Goal: Task Accomplishment & Management: Manage account settings

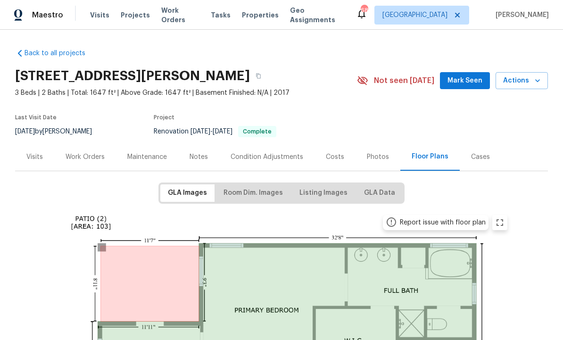
click at [103, 17] on span "Visits" at bounding box center [99, 14] width 19 height 9
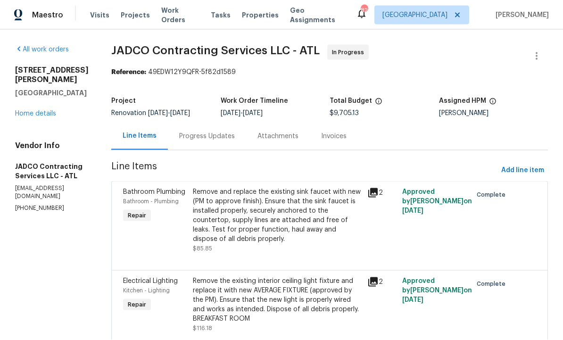
scroll to position [0, 0]
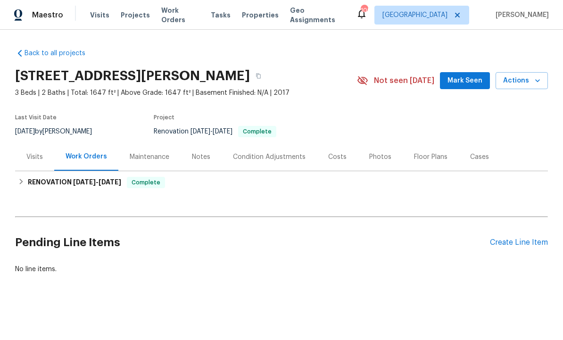
click at [96, 12] on span "Visits" at bounding box center [99, 14] width 19 height 9
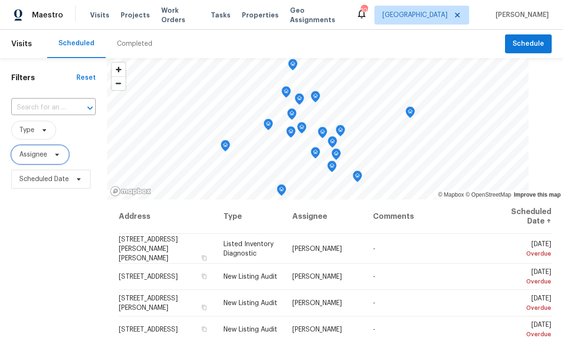
click at [59, 154] on icon at bounding box center [57, 155] width 8 height 8
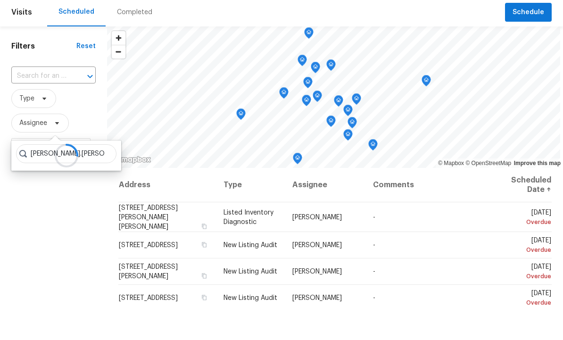
scroll to position [32, 0]
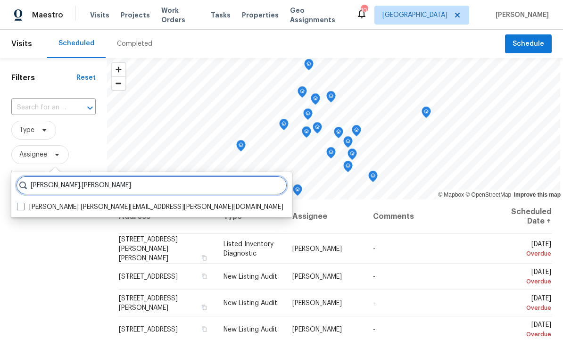
type input "Wesley.brooks"
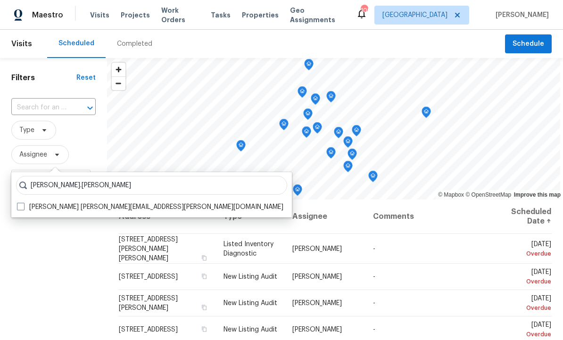
click at [108, 202] on label "Wesley Brooks wesley.brooks@opendoor.com" at bounding box center [150, 206] width 266 height 9
click at [23, 202] on input "Wesley Brooks wesley.brooks@opendoor.com" at bounding box center [20, 205] width 6 height 6
checkbox input "true"
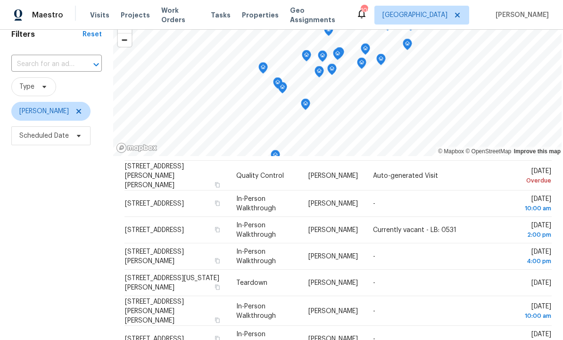
scroll to position [31, 0]
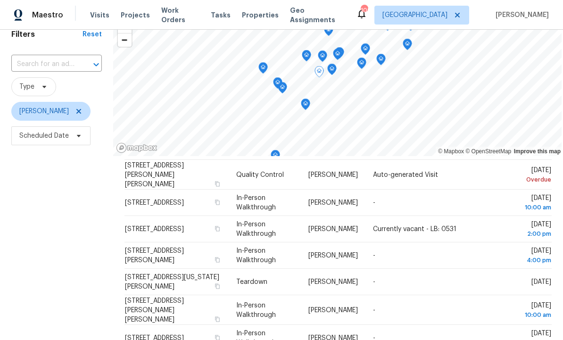
click at [0, 0] on icon at bounding box center [0, 0] width 0 height 0
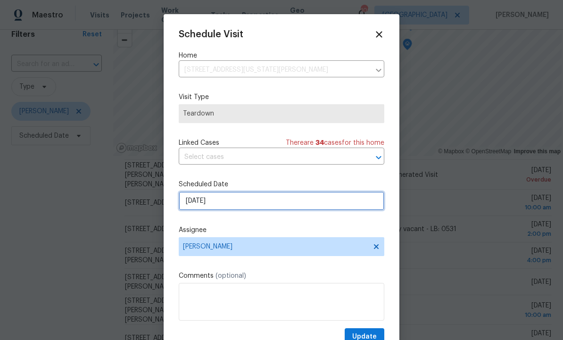
click at [243, 202] on input "9/24/2025" at bounding box center [282, 200] width 206 height 19
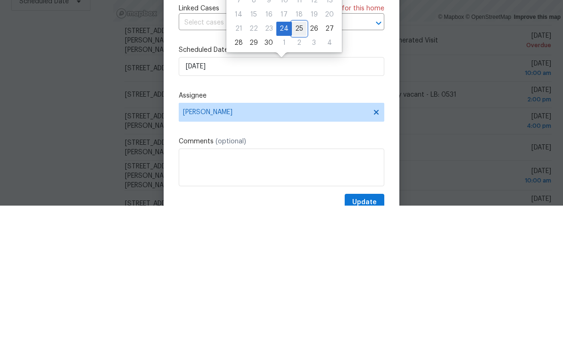
click at [300, 157] on div "25" at bounding box center [299, 163] width 15 height 13
type input "9/25/2025"
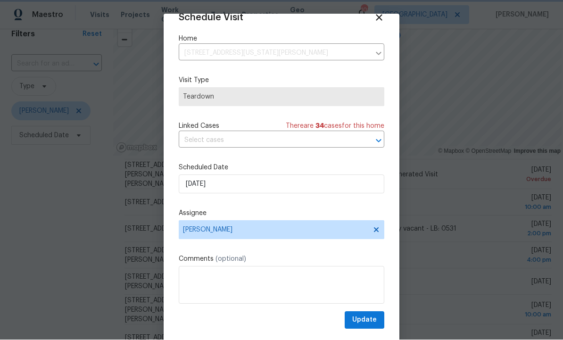
scroll to position [18, 0]
click at [365, 320] on span "Update" at bounding box center [364, 321] width 25 height 12
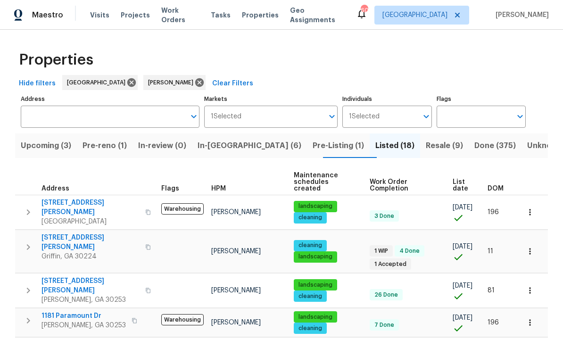
click at [67, 233] on span "[STREET_ADDRESS][PERSON_NAME]" at bounding box center [91, 242] width 98 height 19
click at [536, 241] on button "button" at bounding box center [530, 251] width 21 height 21
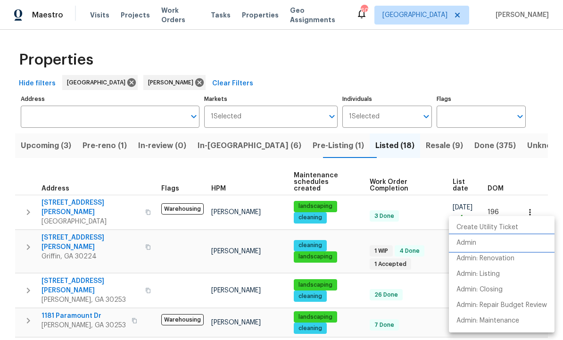
click at [481, 245] on li "Admin" at bounding box center [502, 243] width 106 height 16
click at [229, 148] on div at bounding box center [281, 170] width 563 height 340
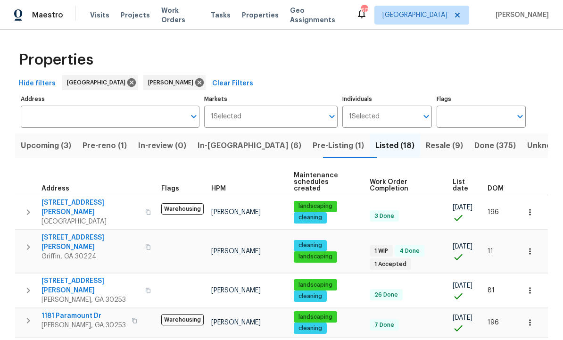
click at [233, 152] on span "In-reno (6)" at bounding box center [250, 145] width 104 height 13
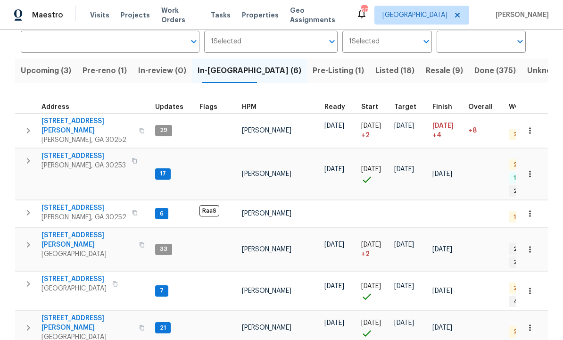
scroll to position [75, 0]
click at [92, 314] on span "230 Oak Meadows Pl" at bounding box center [88, 323] width 92 height 19
click at [535, 164] on button "button" at bounding box center [530, 174] width 21 height 21
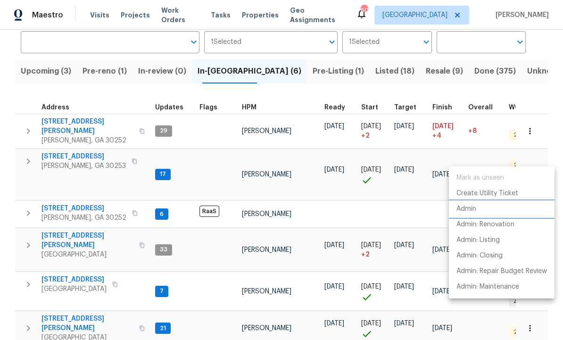
click at [480, 210] on li "Admin" at bounding box center [502, 209] width 106 height 16
click at [275, 183] on div at bounding box center [281, 170] width 563 height 340
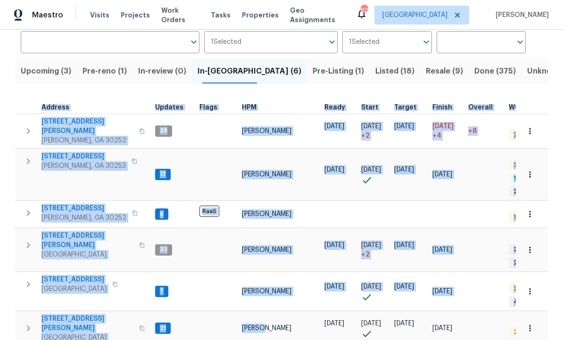
click at [371, 13] on div "Maestro Visits Projects Work Orders Tasks Properties Geo Assignments 60 Atlanta…" at bounding box center [281, 15] width 563 height 30
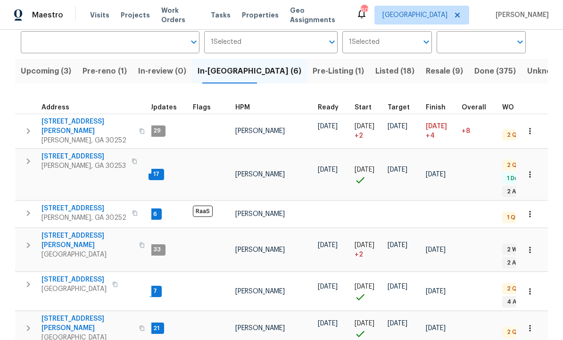
click at [89, 213] on span "McDonough, GA 30252" at bounding box center [84, 217] width 85 height 9
click at [23, 323] on icon "button" at bounding box center [28, 328] width 11 height 11
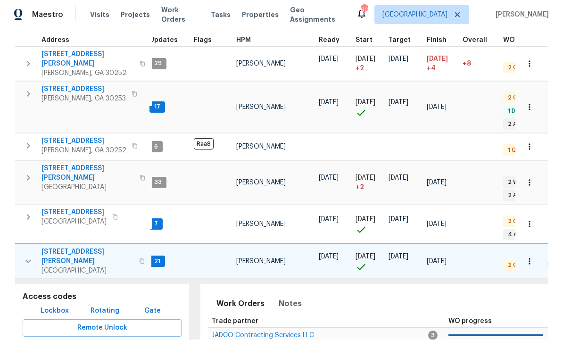
scroll to position [142, 0]
click at [56, 305] on span "Lockbox" at bounding box center [55, 311] width 28 height 12
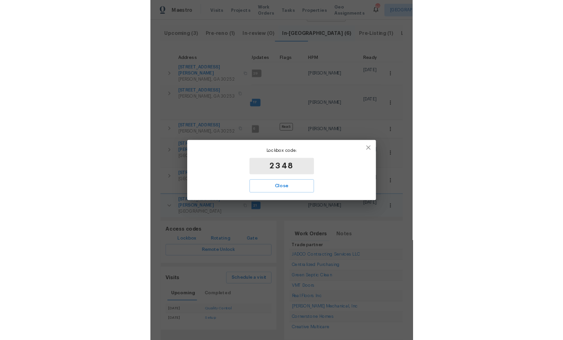
scroll to position [32, 0]
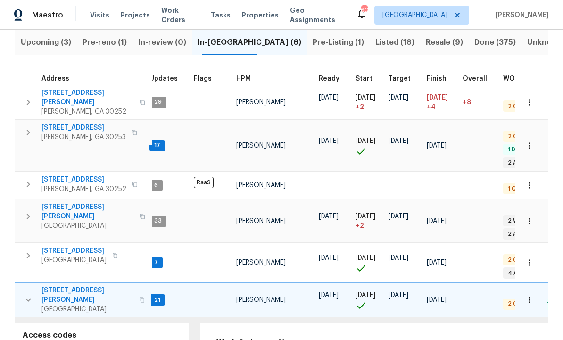
click at [547, 66] on th at bounding box center [532, 75] width 33 height 19
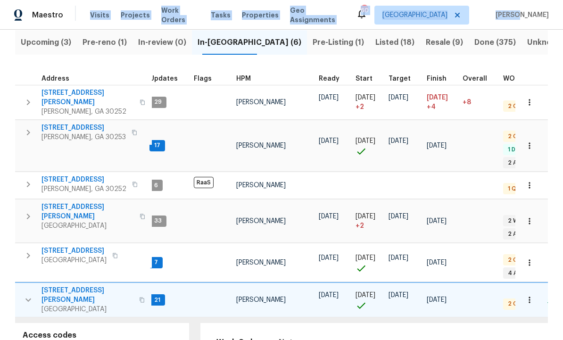
click at [551, 262] on div "Properties Hide filters Atlanta Wesley Brooks Clear Filters Address Address Mar…" at bounding box center [281, 258] width 563 height 664
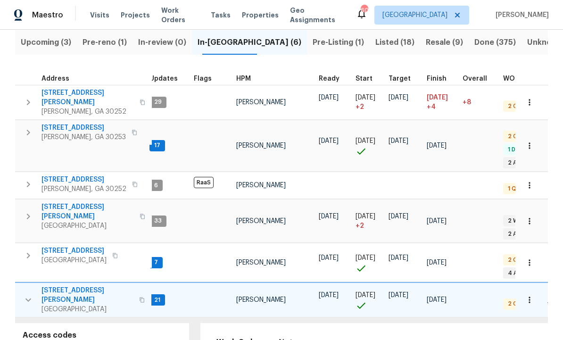
click at [551, 262] on div "Properties Hide filters Atlanta Wesley Brooks Clear Filters Address Address Mar…" at bounding box center [281, 258] width 563 height 664
click at [65, 88] on span "111 Harper Rd" at bounding box center [88, 97] width 92 height 19
click at [77, 286] on span "230 Oak Meadows Pl" at bounding box center [88, 295] width 92 height 19
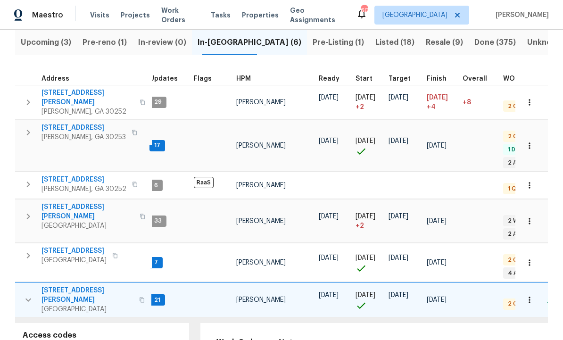
click at [23, 294] on icon "button" at bounding box center [28, 299] width 11 height 11
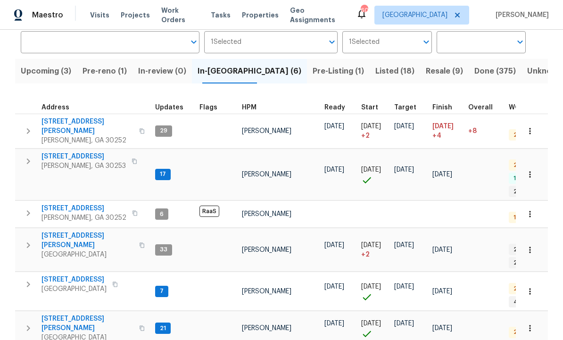
scroll to position [8, 0]
click at [67, 117] on span "111 Harper Rd" at bounding box center [88, 126] width 92 height 19
click at [27, 125] on icon "button" at bounding box center [28, 130] width 11 height 11
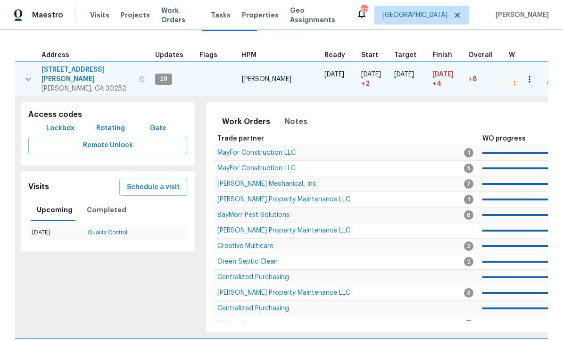
scroll to position [0, 1]
click at [152, 182] on span "Schedule a visit" at bounding box center [153, 188] width 53 height 12
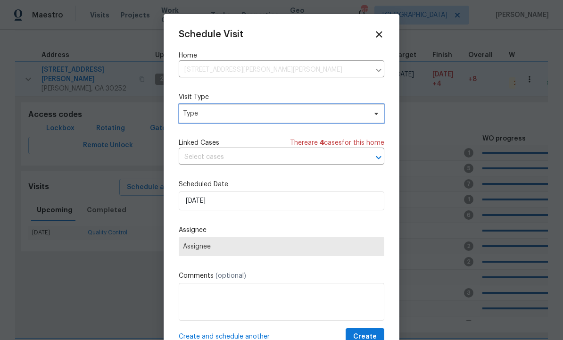
click at [249, 111] on span "Type" at bounding box center [274, 113] width 183 height 9
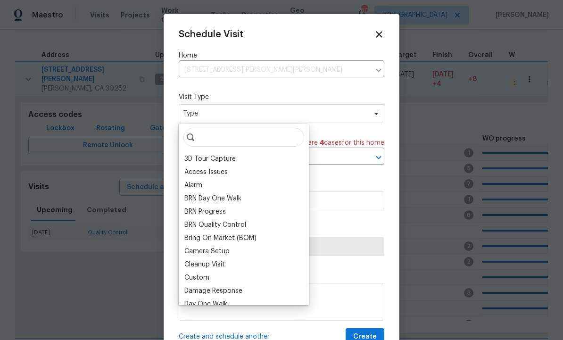
scroll to position [0, 0]
click at [333, 85] on div "Schedule Visit Home 111 Harper Rd, McDonough, GA 30252 ​ Visit Type Type Linked…" at bounding box center [282, 187] width 206 height 316
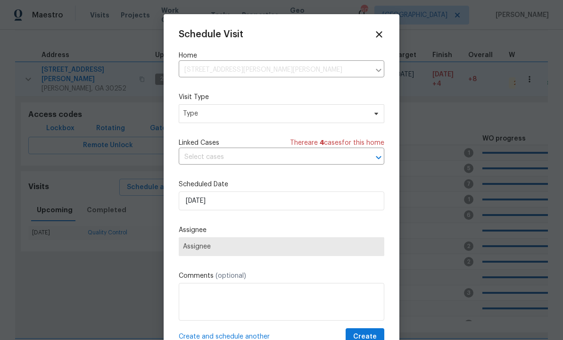
click at [383, 32] on icon at bounding box center [379, 34] width 10 height 10
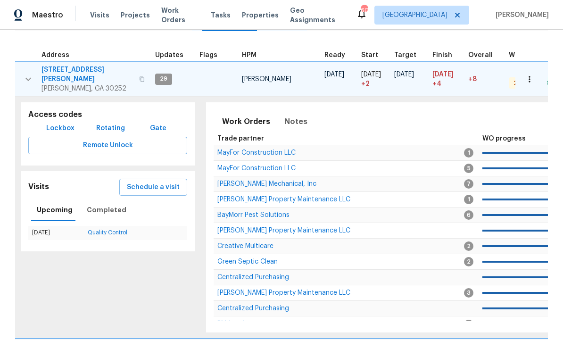
scroll to position [109, 0]
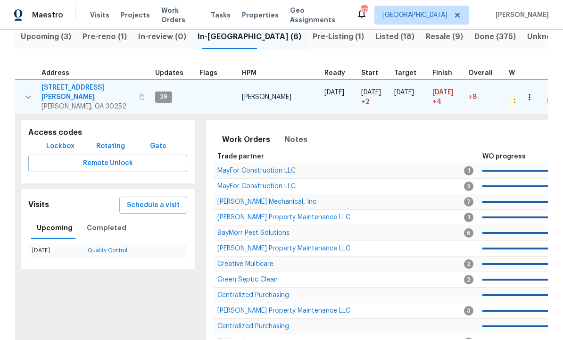
click at [25, 92] on icon "button" at bounding box center [28, 97] width 11 height 11
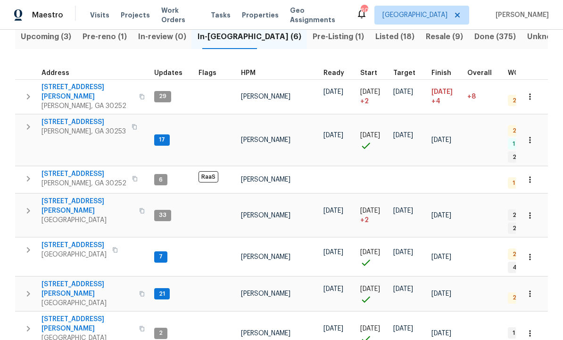
scroll to position [75, 0]
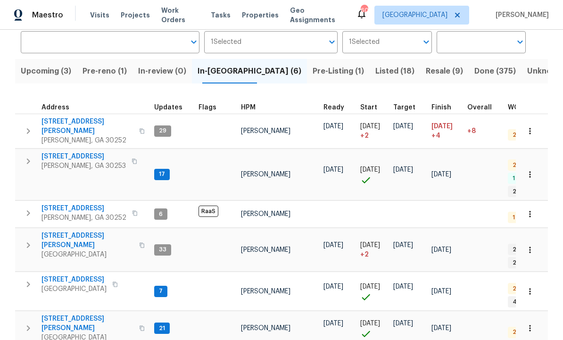
click at [535, 127] on button "button" at bounding box center [530, 131] width 21 height 21
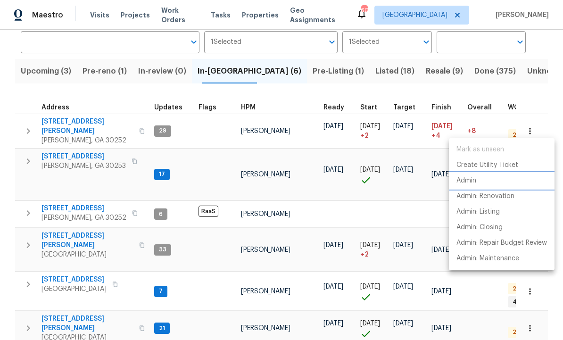
click at [479, 182] on li "Admin" at bounding box center [502, 181] width 106 height 16
click at [340, 209] on div at bounding box center [281, 170] width 563 height 340
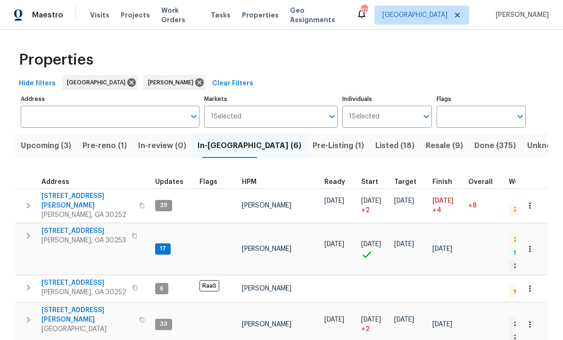
scroll to position [0, 0]
click at [82, 228] on span "201 Autumn Lake Way" at bounding box center [84, 230] width 84 height 9
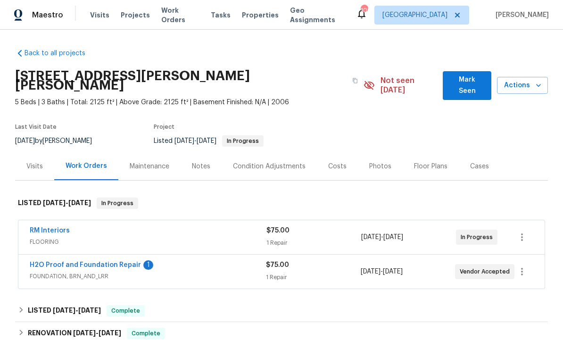
click at [93, 262] on link "H2O Proof and Foundation Repair" at bounding box center [85, 265] width 111 height 7
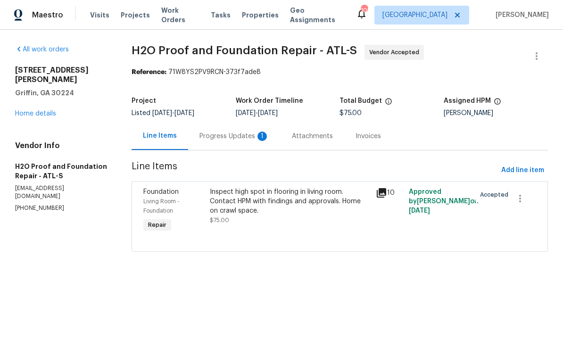
click at [235, 134] on div "Progress Updates 1" at bounding box center [235, 136] width 70 height 9
click at [231, 133] on div "Progress Updates" at bounding box center [228, 136] width 56 height 9
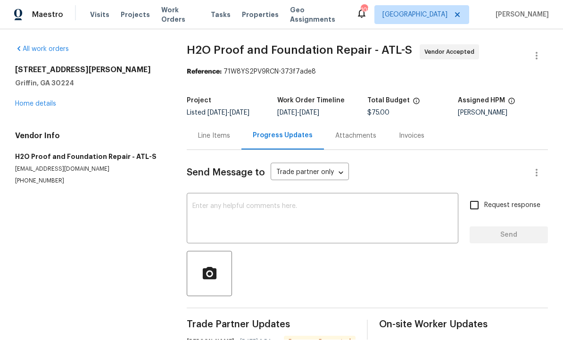
click at [213, 132] on div "Line Items" at bounding box center [214, 136] width 32 height 9
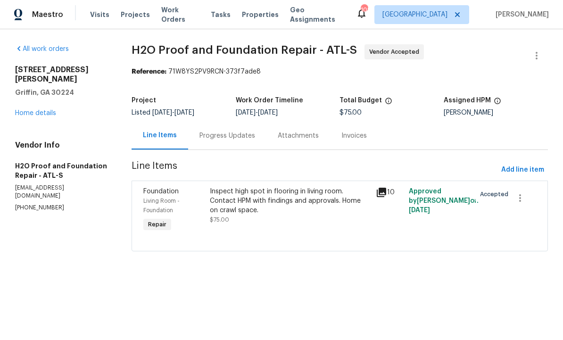
click at [229, 136] on div "Progress Updates" at bounding box center [228, 136] width 56 height 9
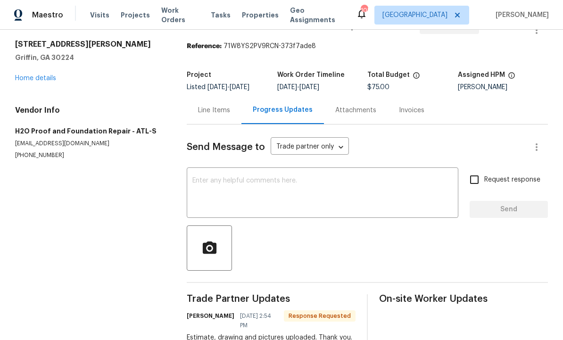
scroll to position [25, 0]
click at [220, 112] on div "Line Items" at bounding box center [214, 110] width 32 height 9
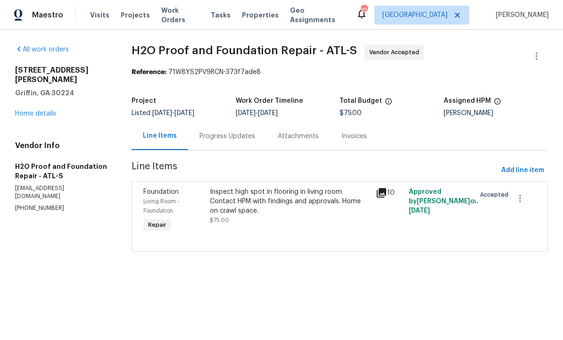
click at [264, 215] on div "Inspect high spot in flooring in living room. Contact HPM with findings and app…" at bounding box center [290, 201] width 160 height 28
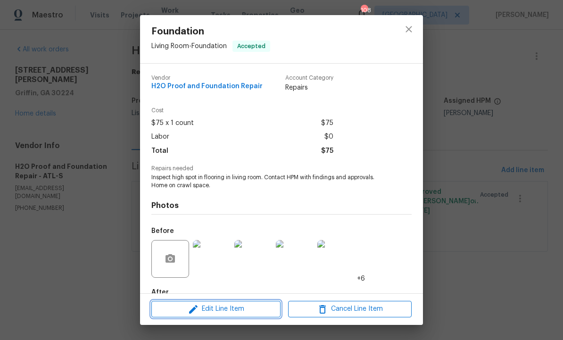
click at [241, 308] on span "Edit Line Item" at bounding box center [216, 309] width 124 height 12
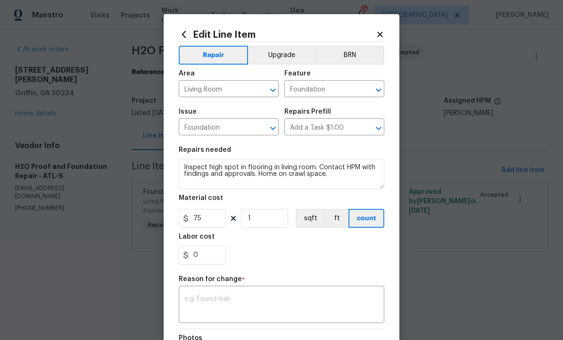
click at [252, 298] on textarea at bounding box center [281, 306] width 194 height 20
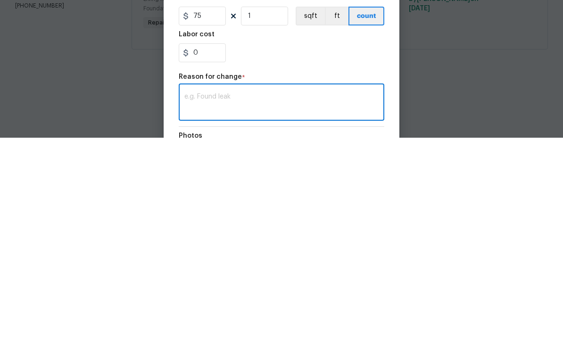
scroll to position [0, 0]
click at [248, 296] on textarea at bounding box center [281, 306] width 194 height 20
paste textarea "o Proof and Foundation Repair, LLC 4335 Cox Farm Rd SE Acworth, GA 30102 (678) …"
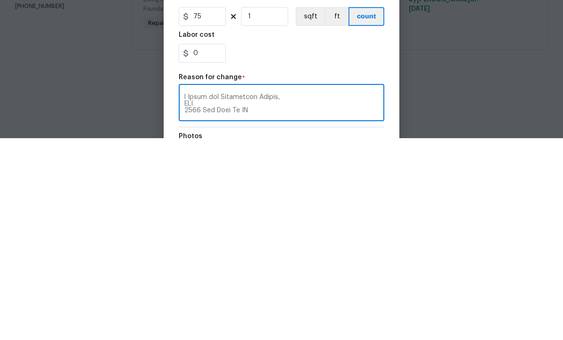
scroll to position [376, 0]
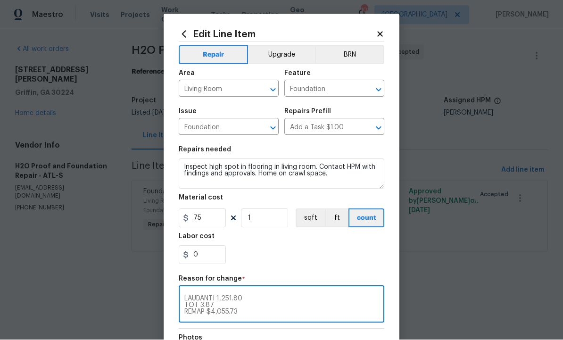
type textarea "o Proof and Foundation Repair, LLC 4335 Cox Farm Rd SE Acworth, GA 30102 (678) …"
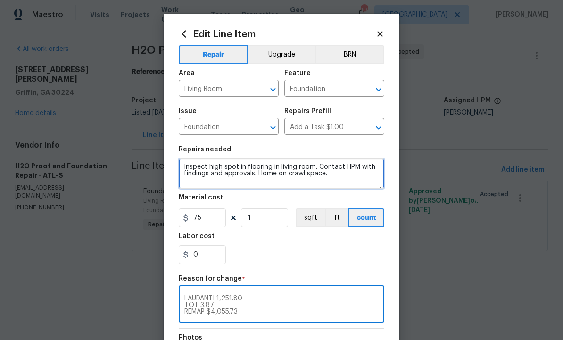
click at [342, 176] on textarea "Inspect high spot in flooring in living room. Contact HPM with findings and app…" at bounding box center [282, 174] width 206 height 30
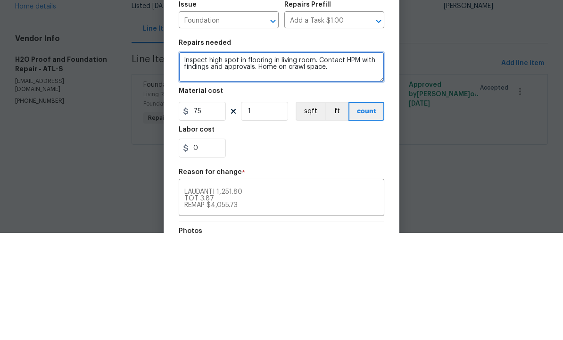
click at [217, 159] on textarea "Inspect high spot in flooring in living room. Contact HPM with findings and app…" at bounding box center [282, 174] width 206 height 30
paste textarea "o Proof and Foundation Repair, LLC 4335 Cox Farm Rd SE Acworth, GA 30102 (678) …"
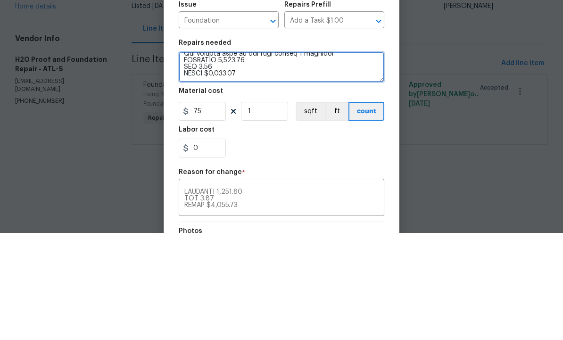
type textarea "Inspect high spot in flooring in living room. Contact HPM with findings and app…"
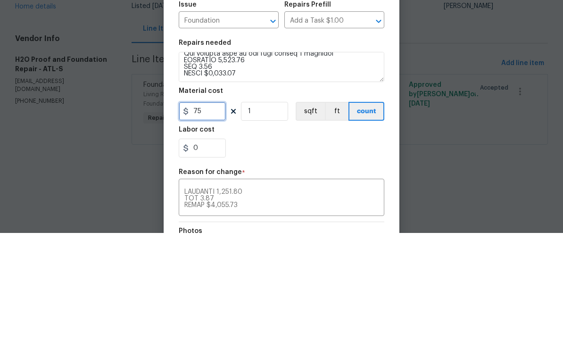
click at [210, 209] on input "75" at bounding box center [202, 218] width 47 height 19
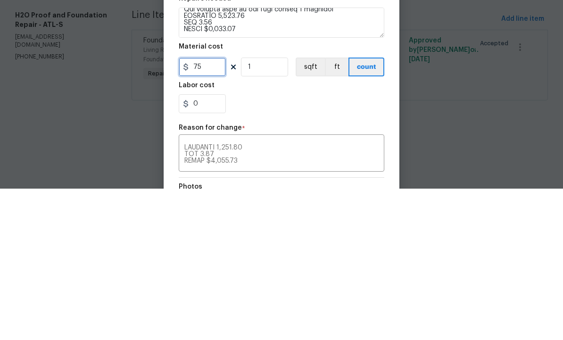
click at [218, 209] on input "75" at bounding box center [202, 218] width 47 height 19
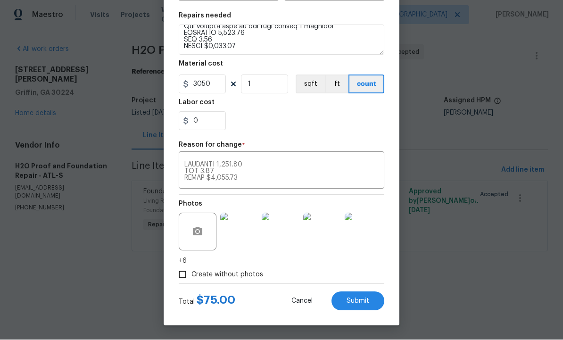
scroll to position [136, 0]
type input "3050"
click at [358, 305] on button "Submit" at bounding box center [358, 301] width 53 height 19
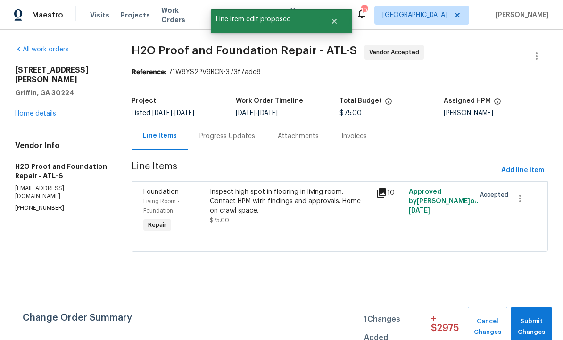
scroll to position [0, 0]
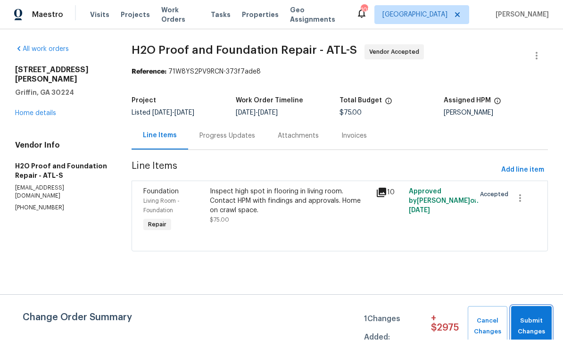
click at [542, 323] on span "Submit Changes" at bounding box center [531, 327] width 31 height 22
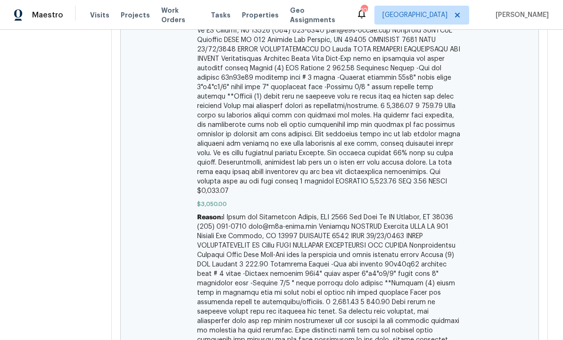
scroll to position [239, 0]
click at [554, 54] on div "All work orders 111 Cynthia Cir Griffin, GA 30224 Home details Vendor Info H2O …" at bounding box center [281, 114] width 563 height 646
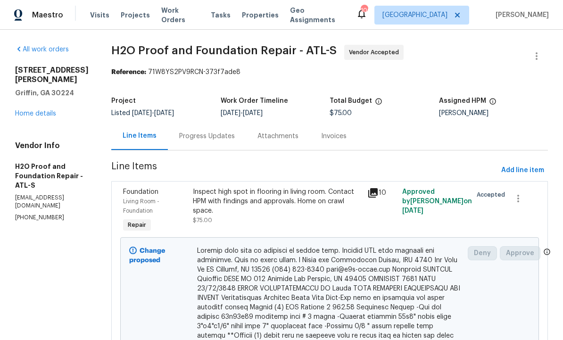
scroll to position [0, 0]
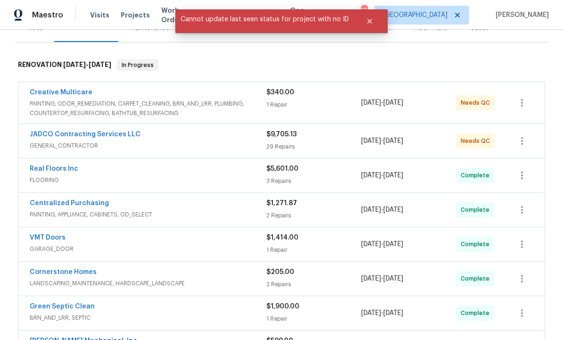
scroll to position [138, 0]
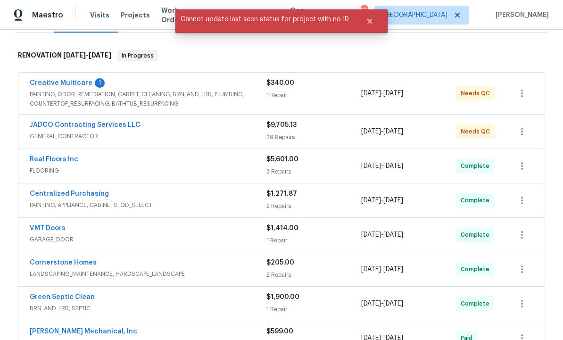
click at [113, 127] on link "JADCO Contracting Services LLC" at bounding box center [85, 125] width 111 height 7
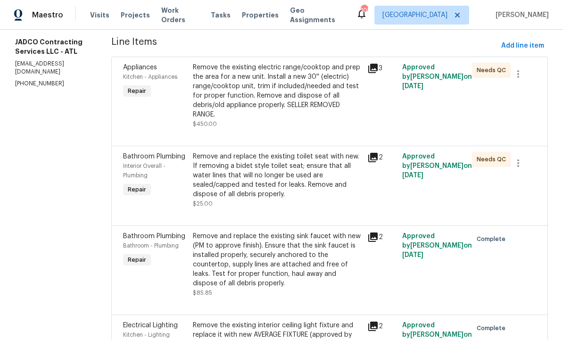
scroll to position [124, 0]
click at [294, 184] on div "Remove and replace the existing toilet seat with new. If removing a bidet style…" at bounding box center [277, 175] width 169 height 47
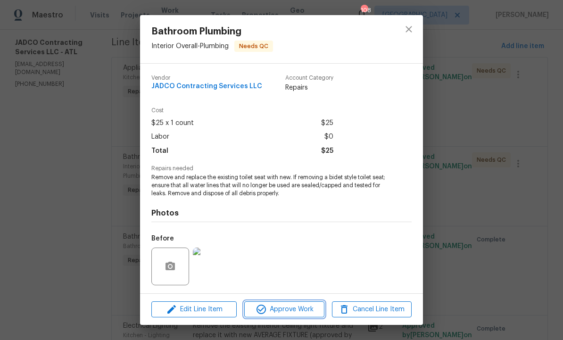
click at [287, 306] on span "Approve Work" at bounding box center [284, 310] width 74 height 12
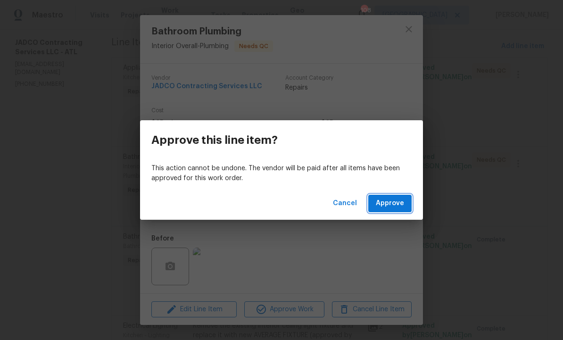
click at [385, 211] on button "Approve" at bounding box center [389, 203] width 43 height 17
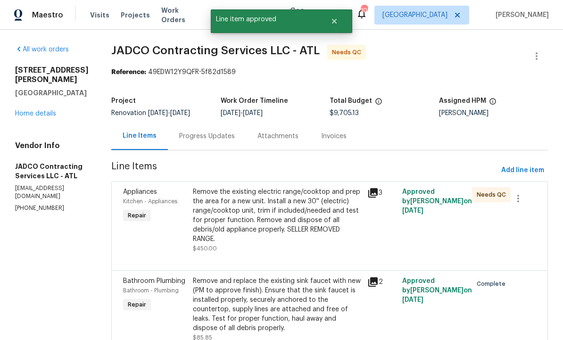
scroll to position [0, 0]
click at [301, 223] on div "Remove the existing electric range/cooktop and prep the area for a new unit. In…" at bounding box center [277, 215] width 169 height 57
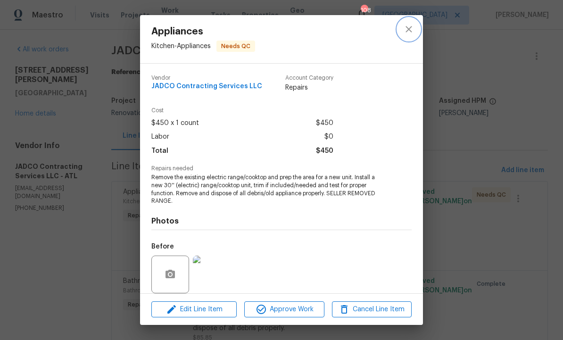
click at [411, 28] on icon "close" at bounding box center [408, 29] width 11 height 11
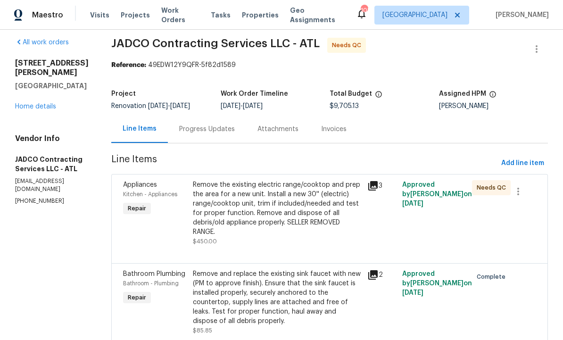
scroll to position [9, 0]
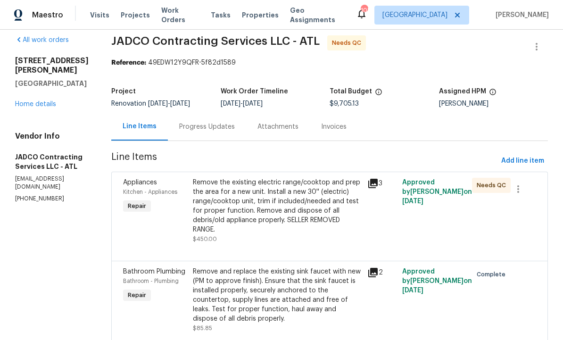
click at [312, 209] on div "Remove the existing electric range/cooktop and prep the area for a new unit. In…" at bounding box center [277, 206] width 169 height 57
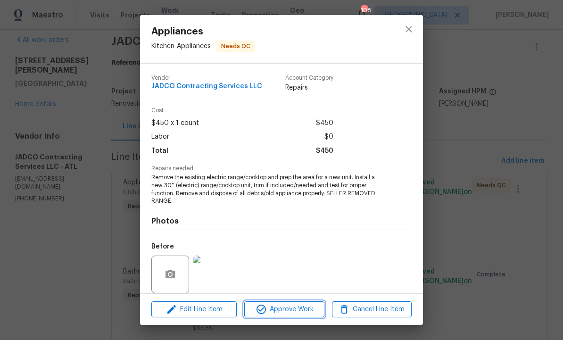
click at [295, 308] on span "Approve Work" at bounding box center [284, 310] width 74 height 12
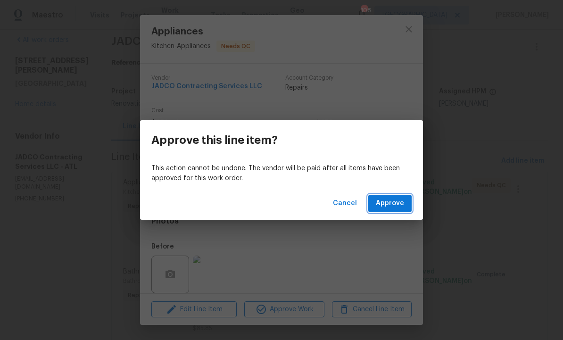
click at [393, 200] on span "Approve" at bounding box center [390, 204] width 28 height 12
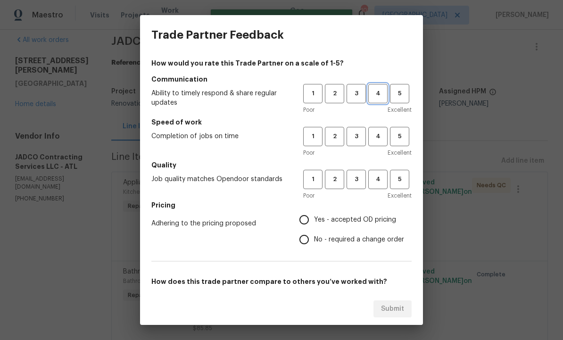
click at [384, 94] on span "4" at bounding box center [377, 93] width 17 height 11
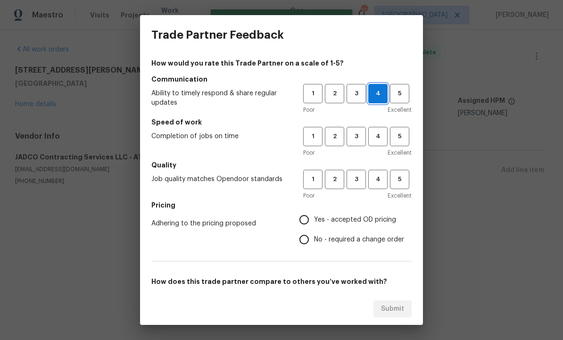
scroll to position [0, 0]
click at [381, 129] on button "4" at bounding box center [377, 136] width 19 height 19
click at [381, 170] on button "4" at bounding box center [377, 179] width 19 height 19
click at [304, 224] on input "Yes - accepted OD pricing" at bounding box center [304, 220] width 20 height 20
radio input "true"
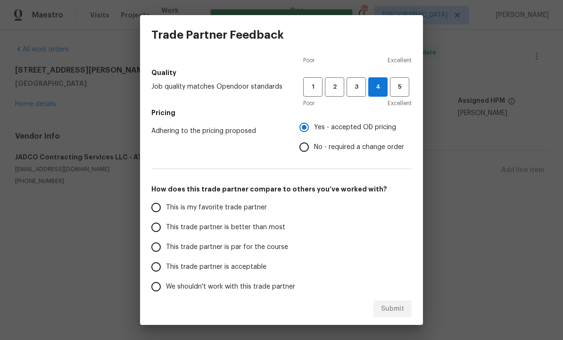
scroll to position [95, 0]
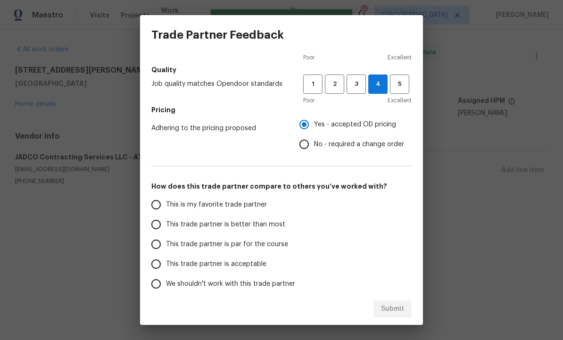
click at [159, 228] on input "This trade partner is better than most" at bounding box center [156, 225] width 20 height 20
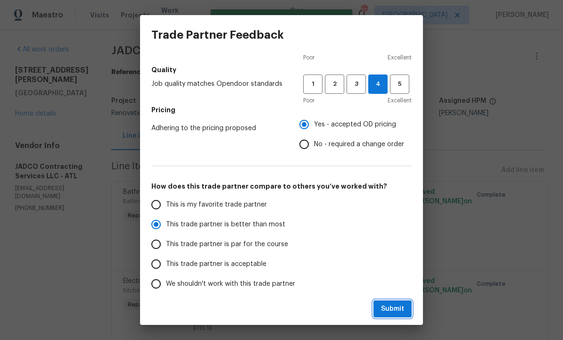
click at [393, 312] on span "Submit" at bounding box center [392, 309] width 23 height 12
radio input "true"
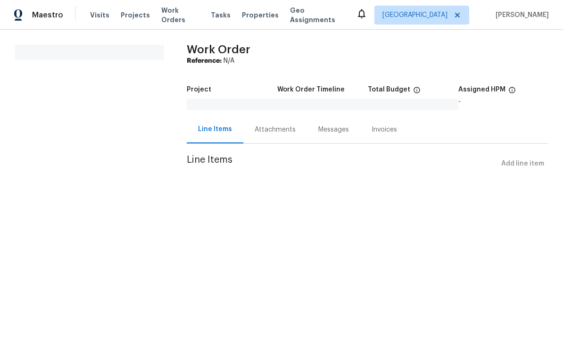
scroll to position [0, 0]
click at [335, 199] on html "Maestro Visits Projects Work Orders Tasks Properties Geo Assignments [GEOGRAPHI…" at bounding box center [281, 99] width 563 height 199
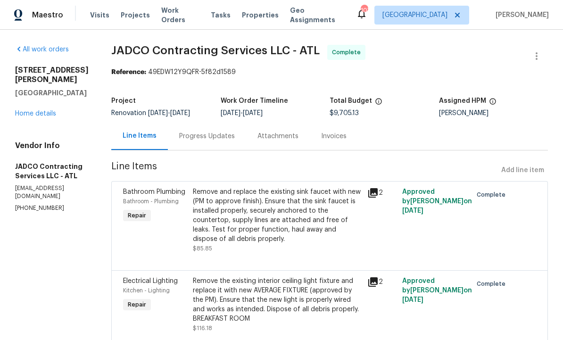
scroll to position [32, 0]
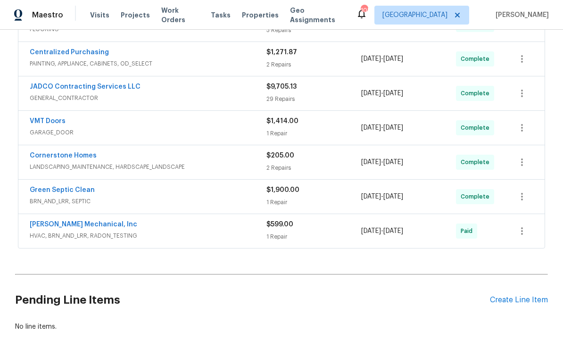
scroll to position [256, 0]
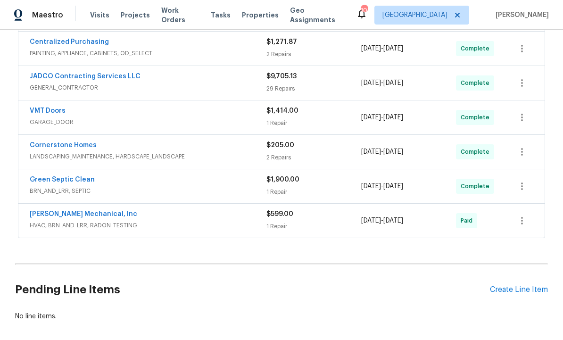
click at [524, 290] on div "Create Line Item" at bounding box center [519, 289] width 58 height 9
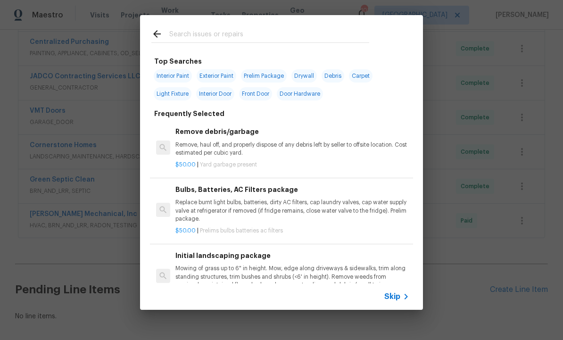
click at [206, 39] on input "text" at bounding box center [269, 35] width 200 height 14
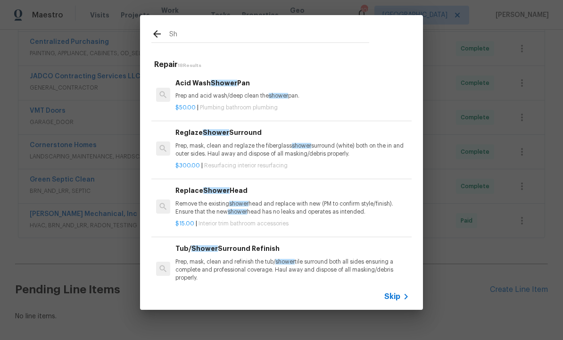
type input "S"
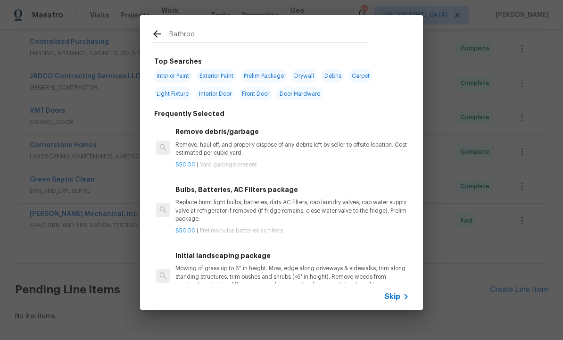
type input "Bathroom"
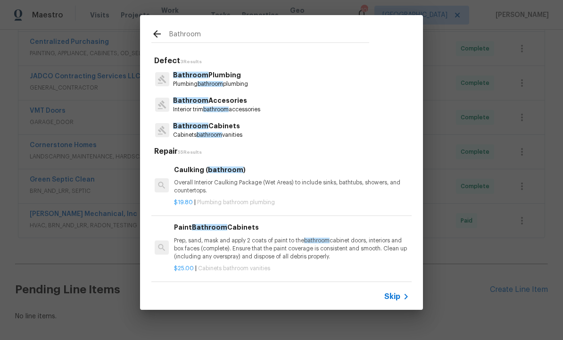
scroll to position [0, 1]
click at [210, 80] on p "Bathroom Plumbing" at bounding box center [210, 75] width 75 height 10
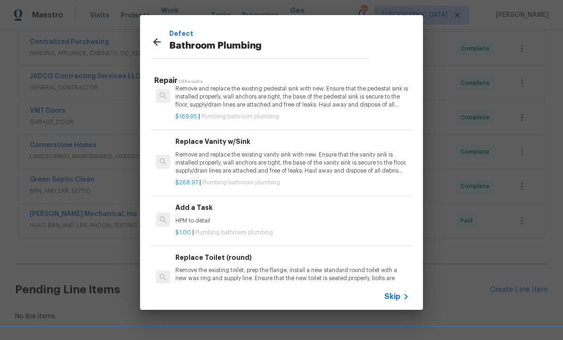
scroll to position [1404, 0]
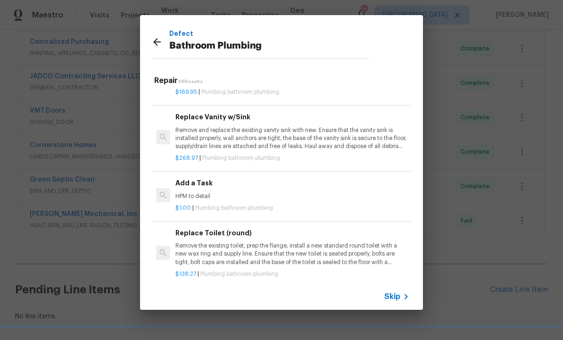
click at [212, 179] on div "Add a Task HPM to detail" at bounding box center [292, 189] width 234 height 23
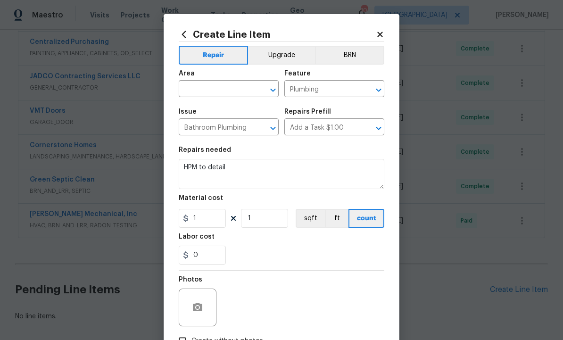
click at [212, 90] on input "text" at bounding box center [216, 90] width 74 height 15
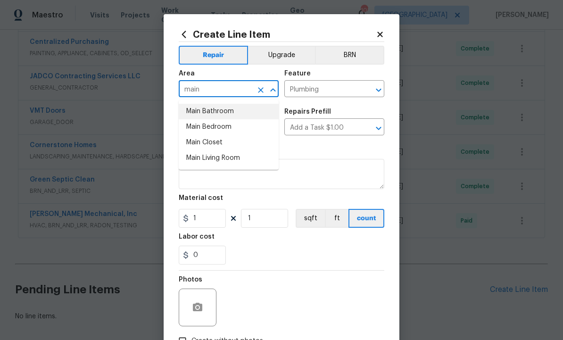
click at [225, 111] on li "Main Bathroom" at bounding box center [229, 112] width 100 height 16
type input "Main Bathroom"
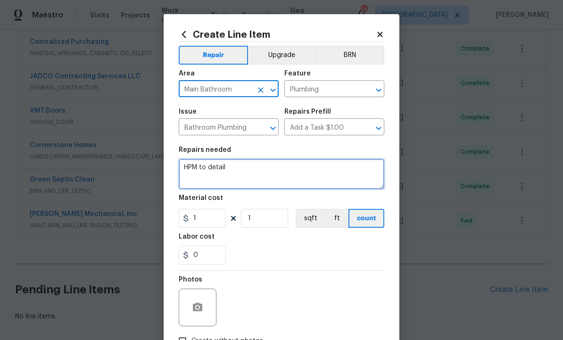
click at [253, 174] on textarea "HPM to detail" at bounding box center [282, 174] width 206 height 30
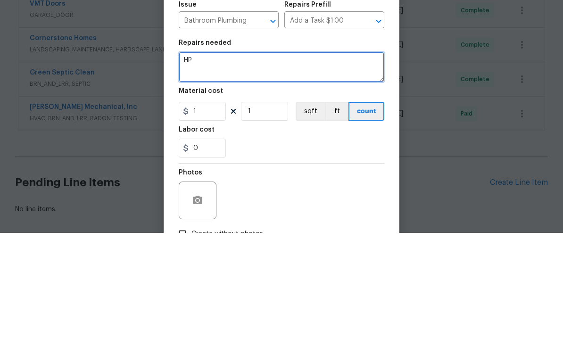
type textarea "H"
type textarea "Replace shower trim kit."
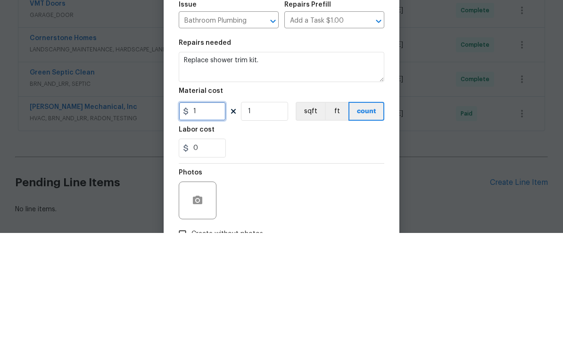
click at [215, 209] on input "1" at bounding box center [202, 218] width 47 height 19
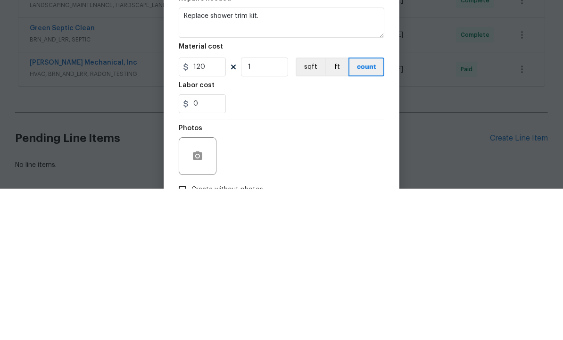
scroll to position [32, 0]
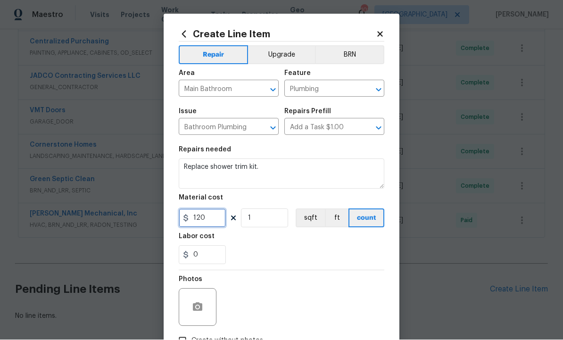
type input "120"
click at [199, 303] on icon "button" at bounding box center [197, 307] width 11 height 11
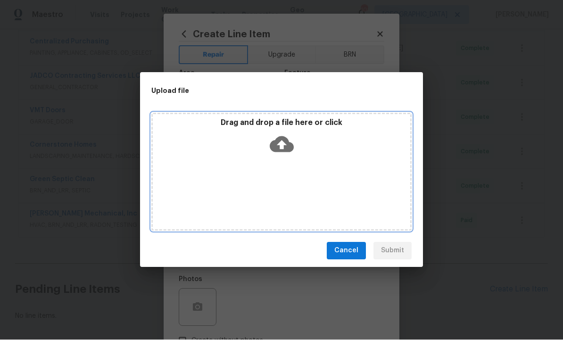
click at [283, 141] on icon at bounding box center [282, 144] width 24 height 16
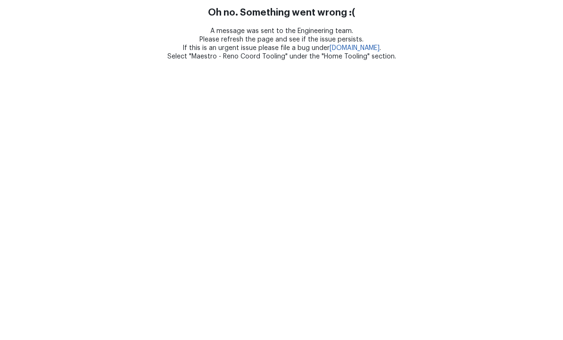
scroll to position [0, 0]
click at [554, 61] on html "Oh no. Something went wrong :( A message was sent to the Engineering team. Plea…" at bounding box center [281, 30] width 563 height 61
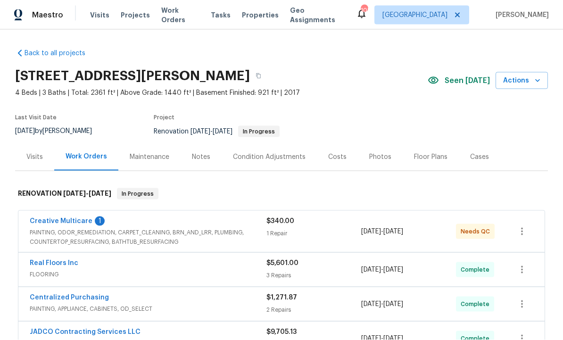
click at [544, 309] on div "Centralized Purchasing PAINTING, APPLIANCE, CABINETS, OD_SELECT $1,271.87 2 Rep…" at bounding box center [281, 304] width 526 height 34
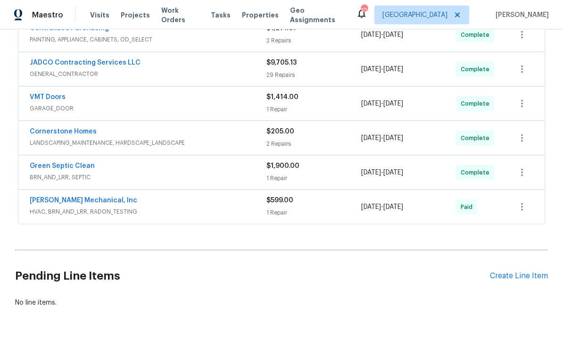
scroll to position [269, 0]
click at [524, 274] on div "Create Line Item" at bounding box center [519, 276] width 58 height 9
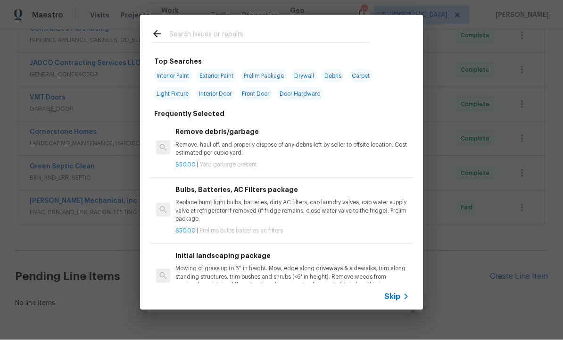
scroll to position [0, 0]
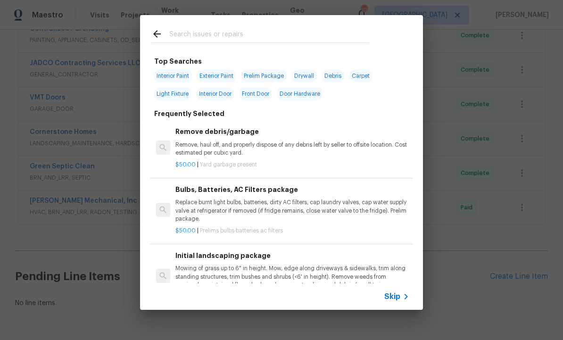
click at [220, 34] on input "text" at bounding box center [269, 35] width 200 height 14
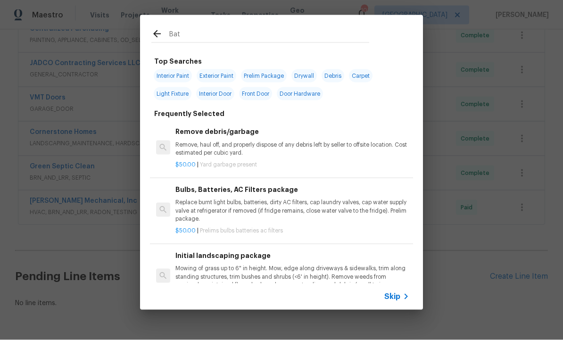
type input "Bath"
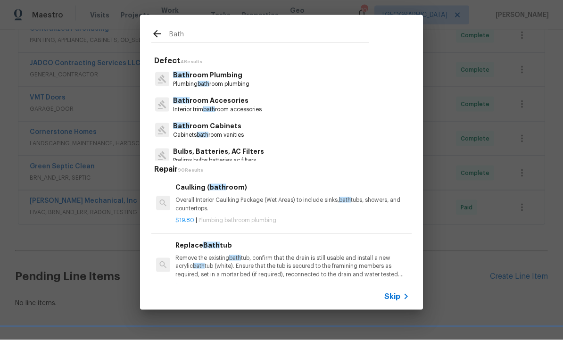
click at [215, 77] on p "Bath room Plumbing" at bounding box center [211, 75] width 76 height 10
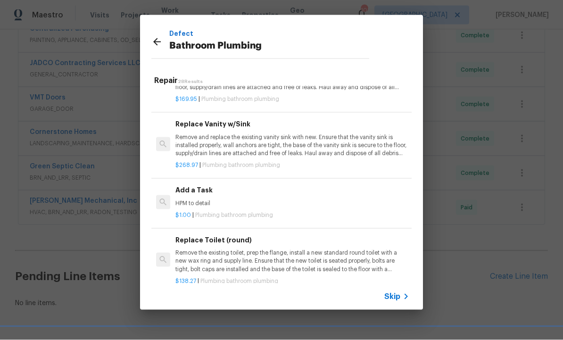
scroll to position [1397, 0]
click at [219, 199] on p "HPM to detail" at bounding box center [292, 203] width 234 height 8
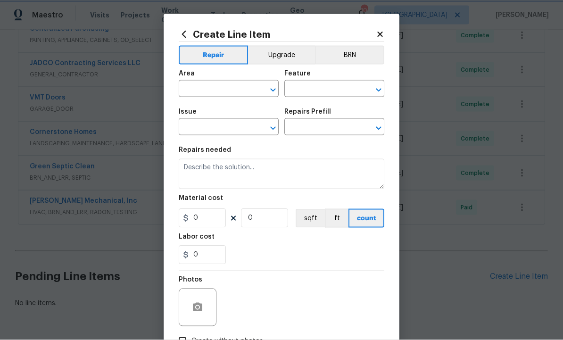
type input "Plumbing"
type input "Bathroom Plumbing"
type input "Add a Task $1.00"
type textarea "HPM to detail"
type input "1"
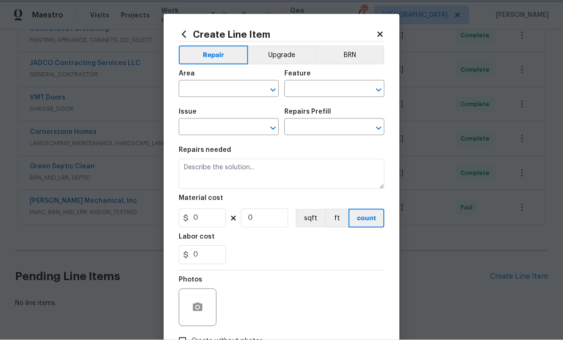
type input "1"
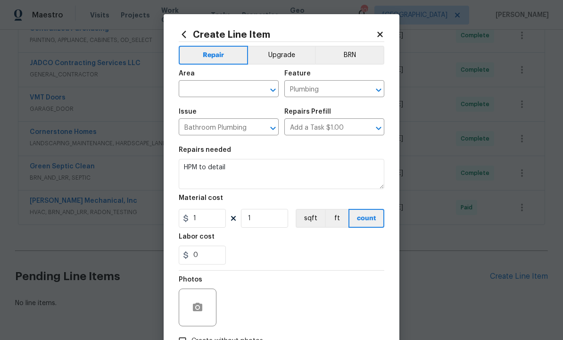
click at [235, 88] on input "text" at bounding box center [216, 90] width 74 height 15
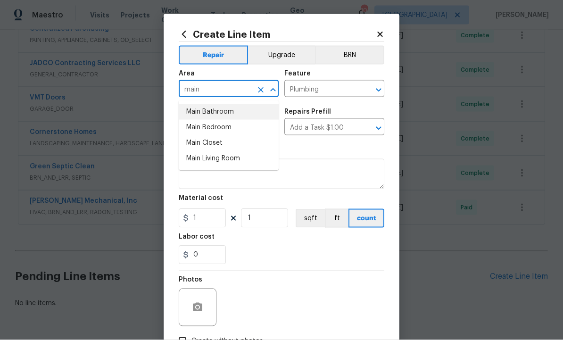
click at [228, 115] on li "Main Bathroom" at bounding box center [229, 112] width 100 height 16
type input "Main Bathroom"
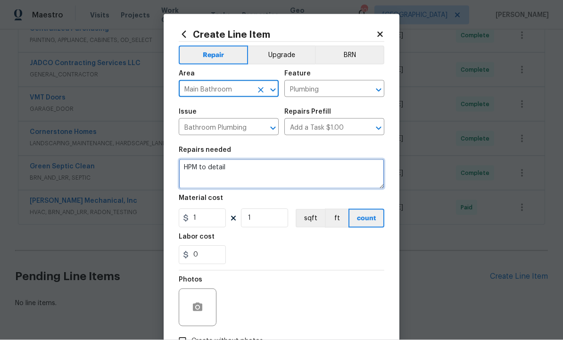
click at [261, 175] on textarea "HPM to detail" at bounding box center [282, 174] width 206 height 30
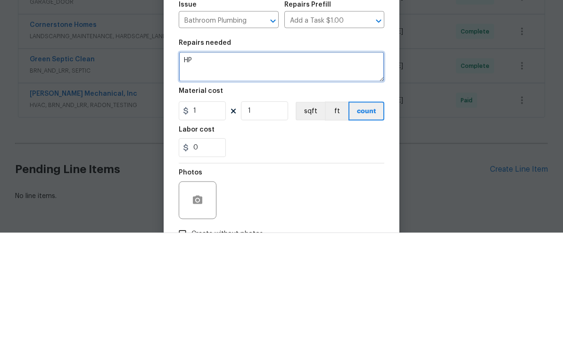
type textarea "H"
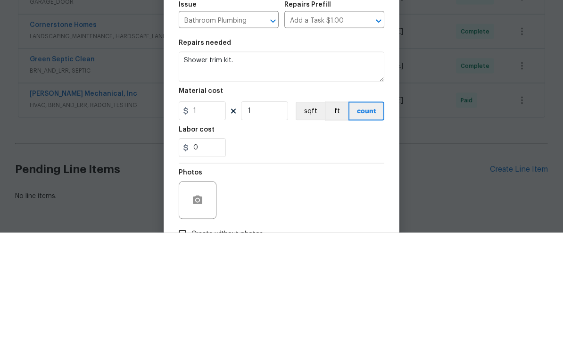
scroll to position [32, 0]
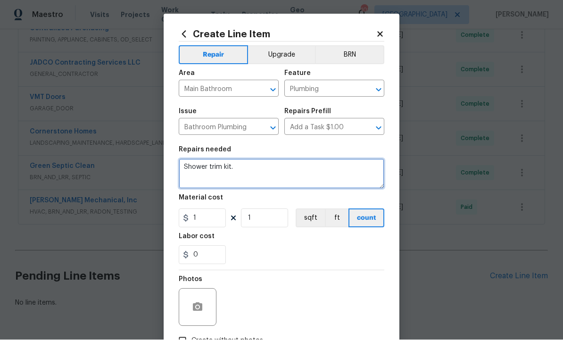
type textarea "Shower trim kit."
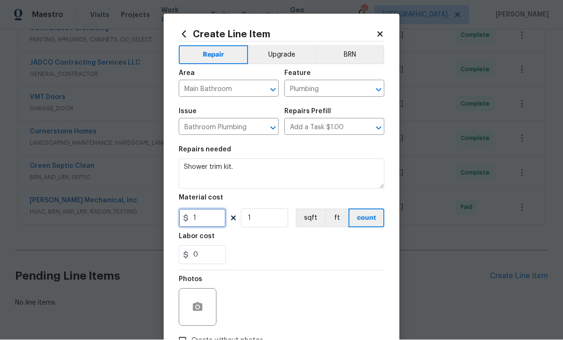
click at [218, 222] on input "1" at bounding box center [202, 218] width 47 height 19
type input "125"
click at [205, 317] on button "button" at bounding box center [197, 307] width 23 height 23
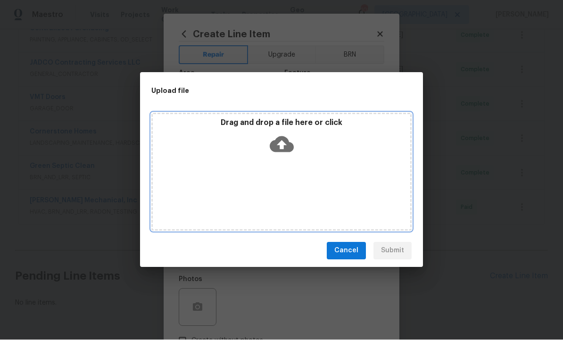
click at [285, 141] on icon at bounding box center [282, 144] width 24 height 16
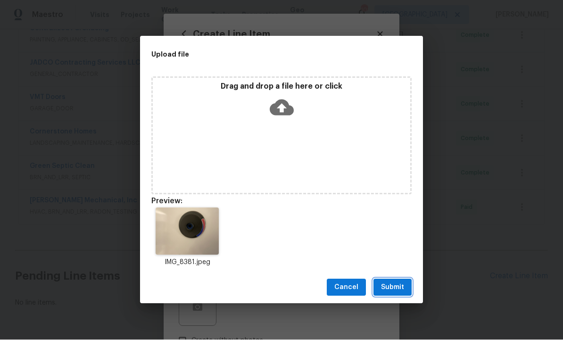
click at [394, 282] on span "Submit" at bounding box center [392, 288] width 23 height 12
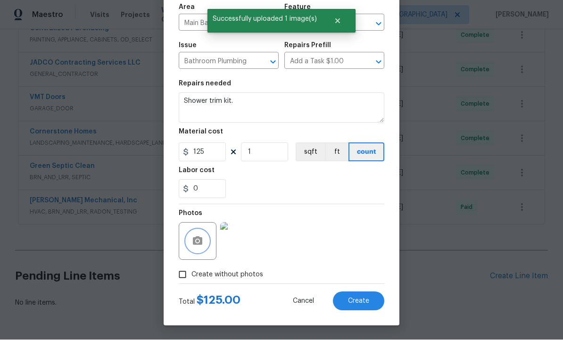
scroll to position [68, 0]
click at [357, 294] on button "Create" at bounding box center [358, 301] width 51 height 19
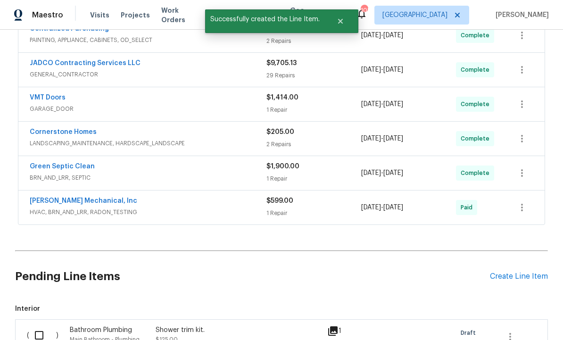
click at [39, 325] on input "checkbox" at bounding box center [42, 335] width 27 height 20
checkbox input "true"
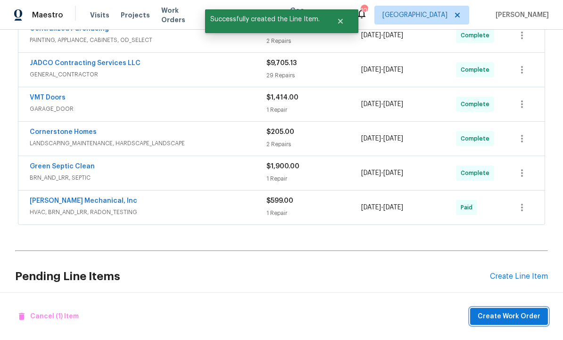
click at [505, 314] on span "Create Work Order" at bounding box center [509, 317] width 63 height 12
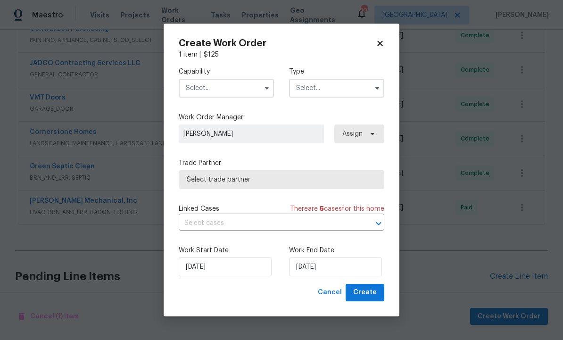
click at [232, 89] on input "text" at bounding box center [226, 88] width 95 height 19
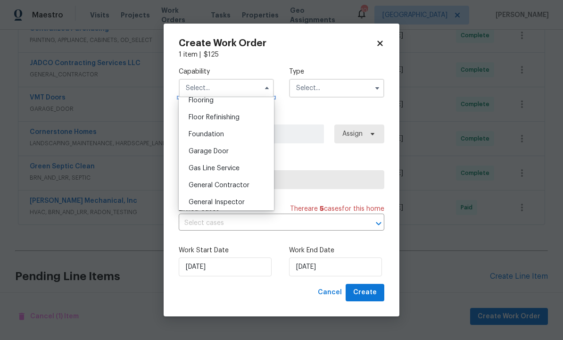
scroll to position [379, 0]
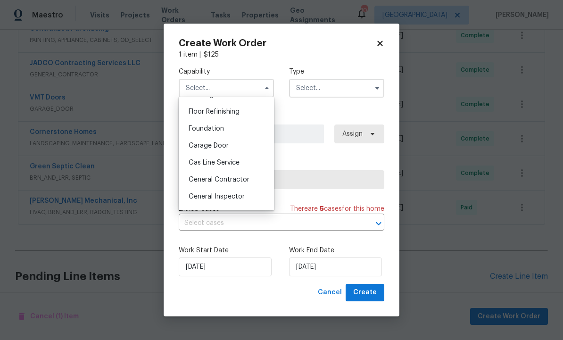
click at [244, 181] on span "General Contractor" at bounding box center [219, 179] width 61 height 7
type input "General Contractor"
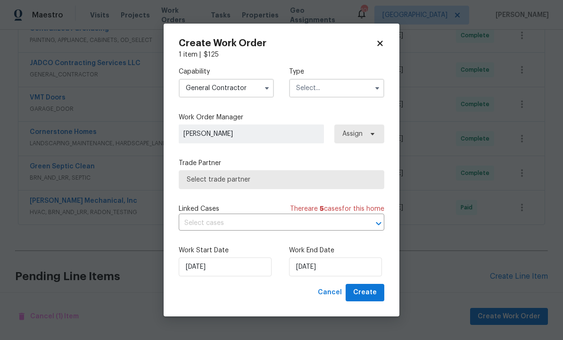
click at [342, 87] on input "text" at bounding box center [336, 88] width 95 height 19
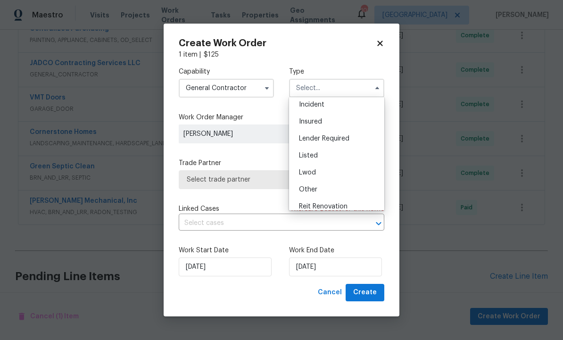
scroll to position [60, 0]
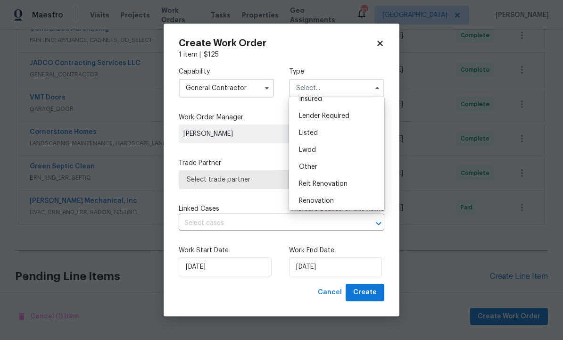
click at [338, 199] on div "Renovation" at bounding box center [336, 200] width 91 height 17
type input "Renovation"
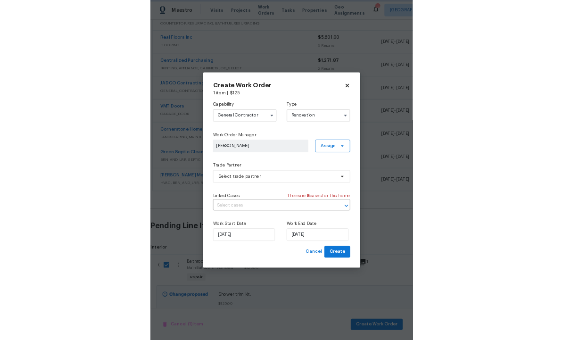
scroll to position [32, 0]
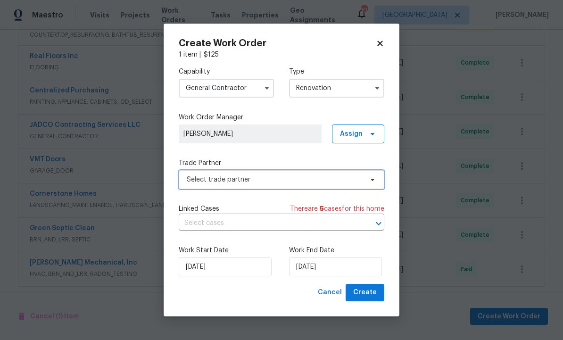
click at [263, 173] on span "Select trade partner" at bounding box center [282, 179] width 206 height 19
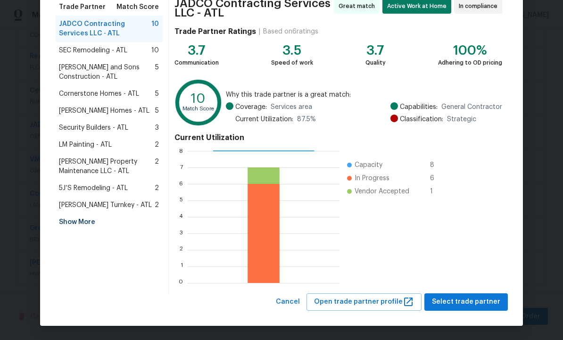
scroll to position [80, 0]
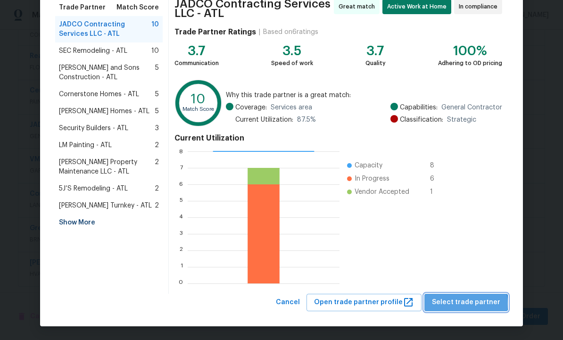
click at [471, 303] on span "Select trade partner" at bounding box center [466, 303] width 68 height 12
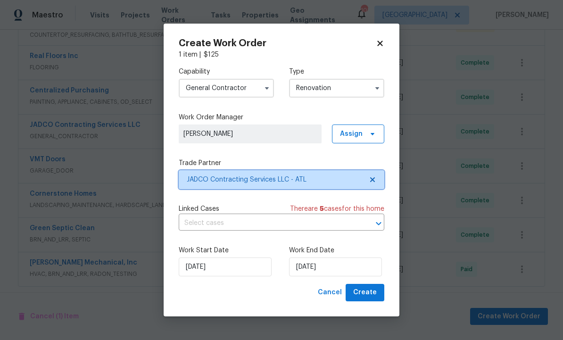
scroll to position [0, 0]
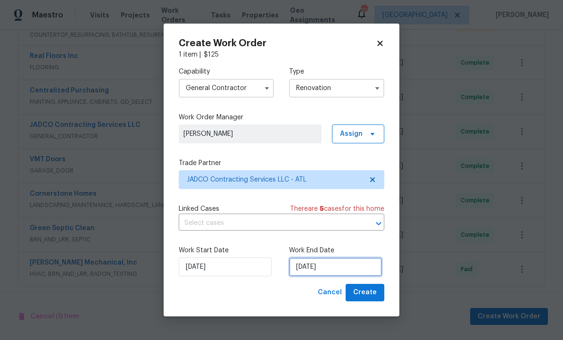
click at [335, 263] on input "9/24/2025" at bounding box center [335, 267] width 93 height 19
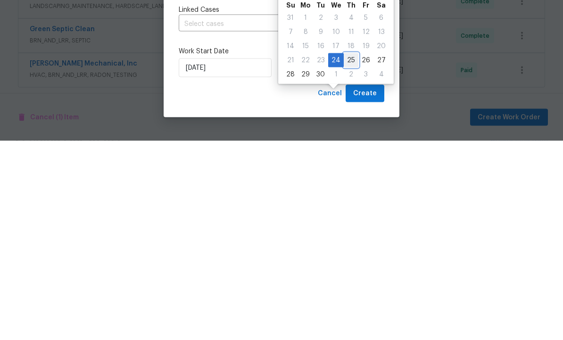
click at [349, 253] on div "25" at bounding box center [351, 259] width 15 height 13
type input "9/25/2025"
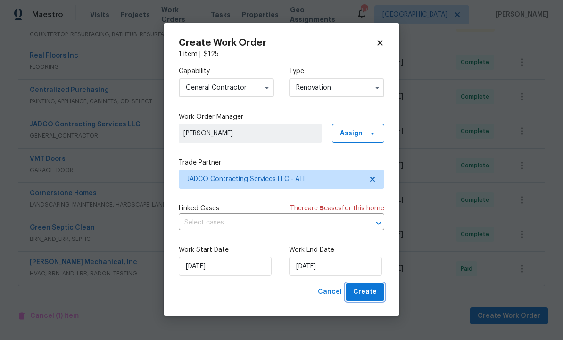
click at [364, 286] on button "Create" at bounding box center [365, 292] width 39 height 17
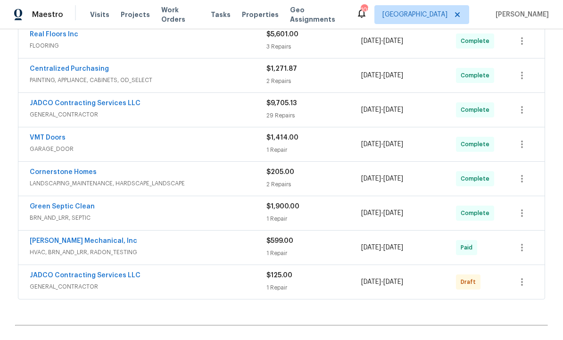
scroll to position [229, 0]
click at [525, 276] on icon "button" at bounding box center [521, 281] width 11 height 11
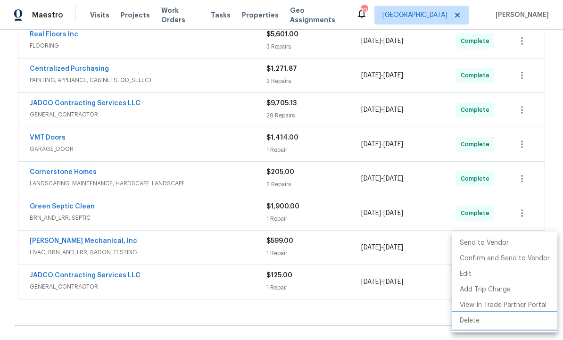
click at [474, 323] on li "Delete" at bounding box center [504, 321] width 105 height 16
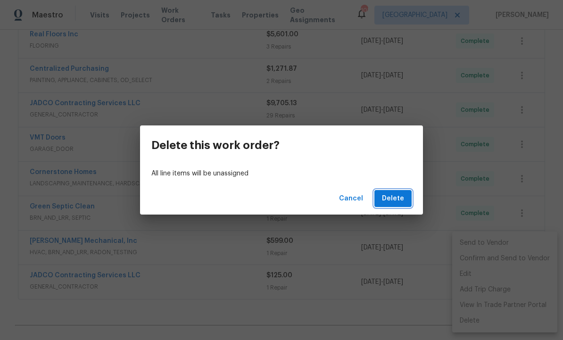
click at [400, 197] on span "Delete" at bounding box center [393, 199] width 22 height 12
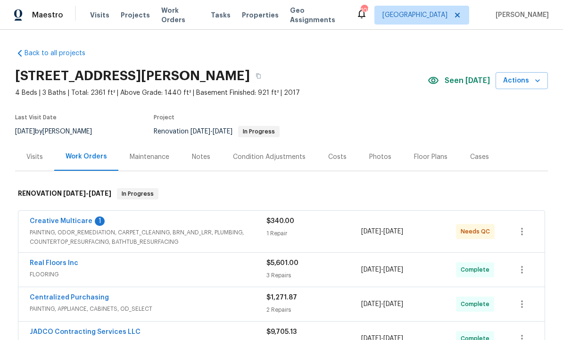
scroll to position [0, 0]
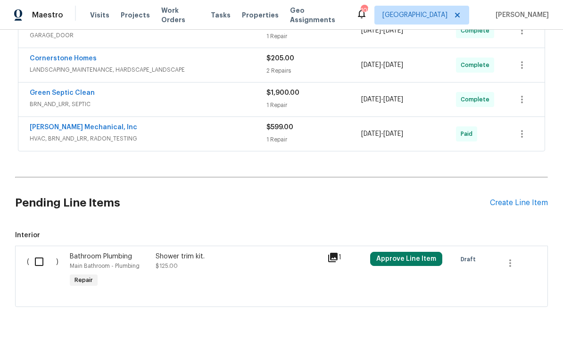
scroll to position [342, 0]
click at [513, 261] on icon "button" at bounding box center [510, 263] width 11 height 11
click at [513, 264] on li "Cancel" at bounding box center [517, 263] width 36 height 16
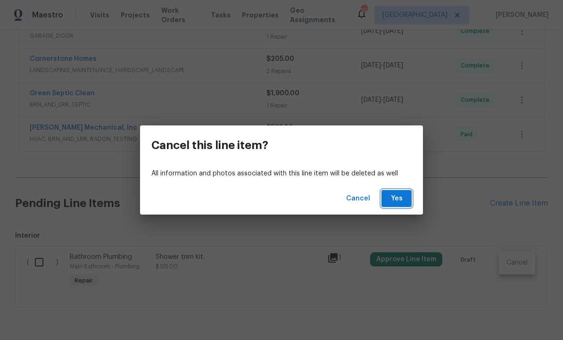
click at [395, 201] on span "Yes" at bounding box center [396, 199] width 15 height 12
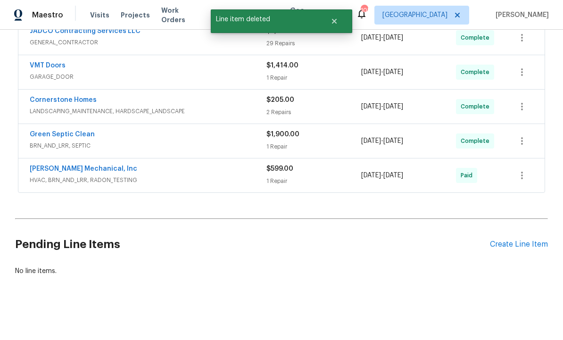
scroll to position [269, 0]
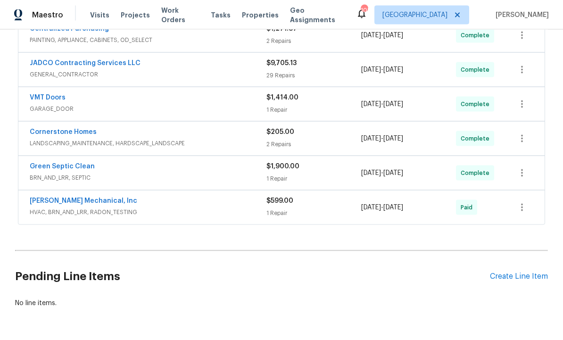
scroll to position [269, 0]
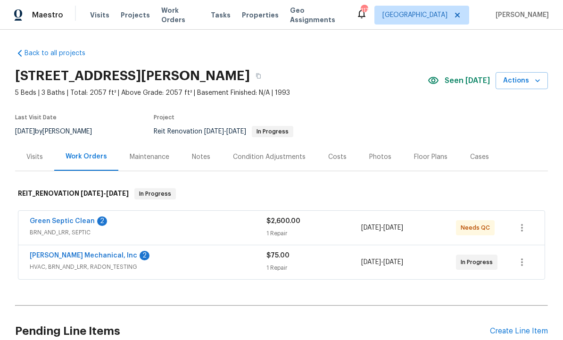
click at [80, 218] on link "Green Septic Clean" at bounding box center [62, 221] width 65 height 7
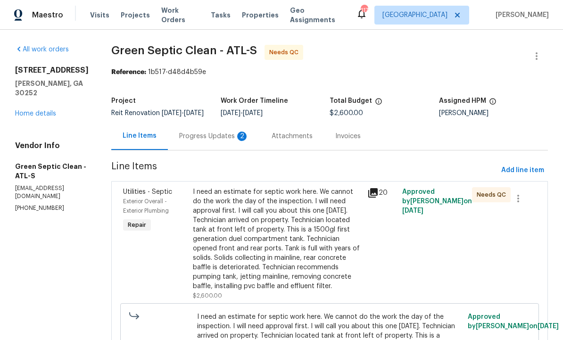
click at [222, 141] on div "Progress Updates 2" at bounding box center [214, 136] width 70 height 9
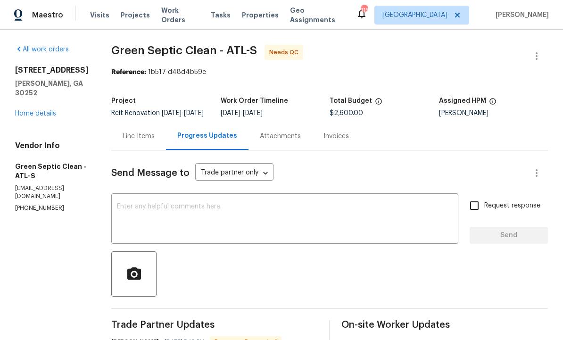
click at [152, 139] on div "Line Items" at bounding box center [139, 136] width 32 height 9
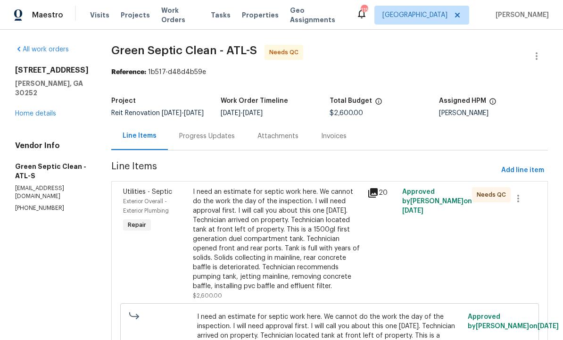
click at [289, 258] on div "I need an estimate for septic work here. We cannot do the work the day of the i…" at bounding box center [277, 239] width 169 height 104
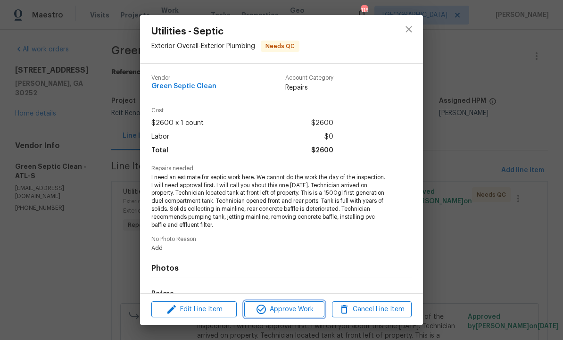
click at [291, 306] on span "Approve Work" at bounding box center [284, 310] width 74 height 12
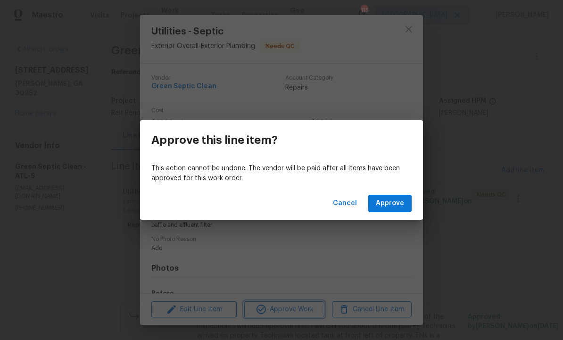
click at [451, 167] on div "Approve this line item? This action cannot be undone. The vendor will be paid a…" at bounding box center [281, 170] width 563 height 340
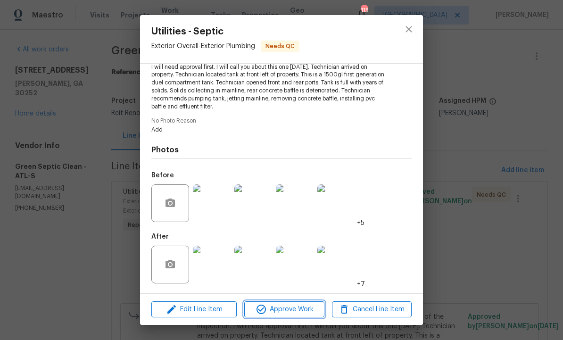
scroll to position [118, 0]
click at [290, 313] on span "Approve Work" at bounding box center [284, 310] width 74 height 12
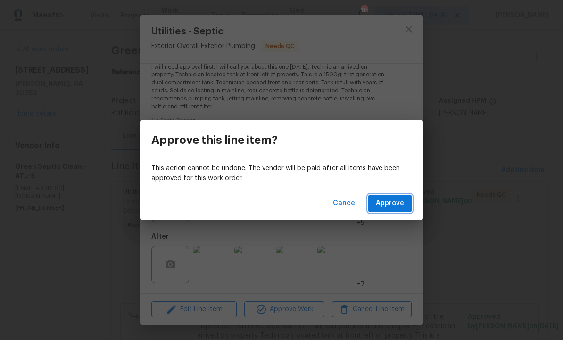
click at [388, 202] on span "Approve" at bounding box center [390, 204] width 28 height 12
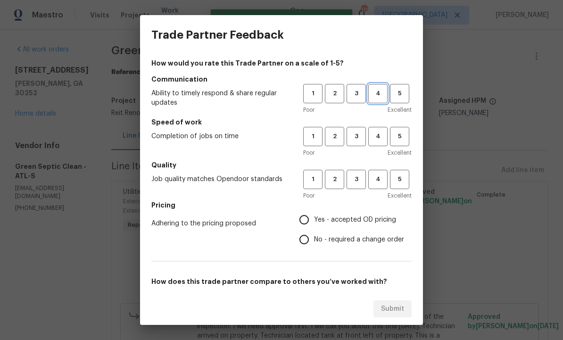
click at [380, 92] on span "4" at bounding box center [377, 93] width 17 height 11
click at [381, 128] on button "4" at bounding box center [377, 136] width 19 height 19
click at [378, 171] on button "4" at bounding box center [377, 179] width 19 height 19
click at [303, 221] on input "Yes - accepted OD pricing" at bounding box center [304, 220] width 20 height 20
radio input "true"
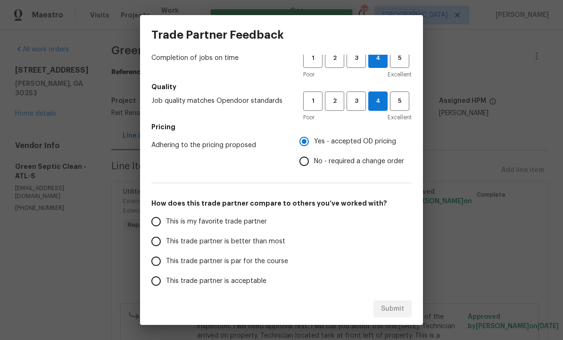
click at [161, 241] on input "This trade partner is better than most" at bounding box center [156, 242] width 20 height 20
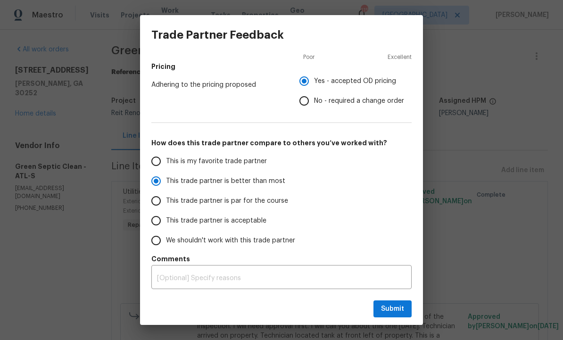
scroll to position [139, 0]
click at [392, 310] on span "Submit" at bounding box center [392, 309] width 23 height 12
radio input "true"
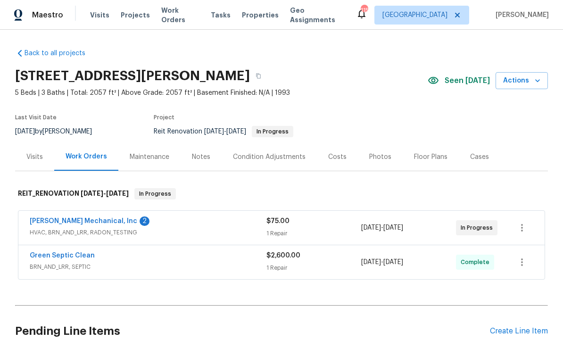
click at [106, 219] on link "[PERSON_NAME] Mechanical, Inc" at bounding box center [84, 221] width 108 height 7
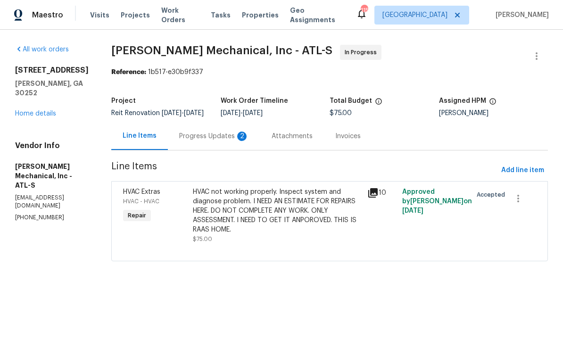
click at [232, 141] on div "Progress Updates 2" at bounding box center [214, 136] width 70 height 9
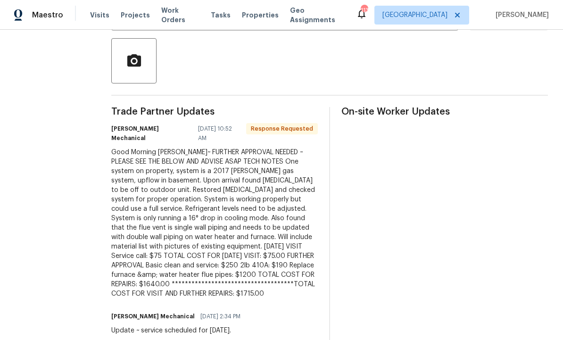
scroll to position [214, 0]
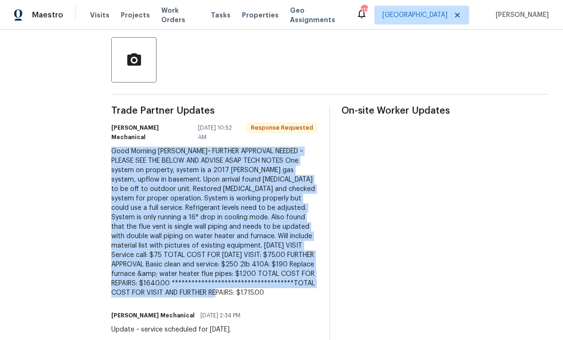
click at [109, 205] on div "All work orders [STREET_ADDRESS][PERSON_NAME] Home details Vendor Info [PERSON_…" at bounding box center [281, 107] width 563 height 582
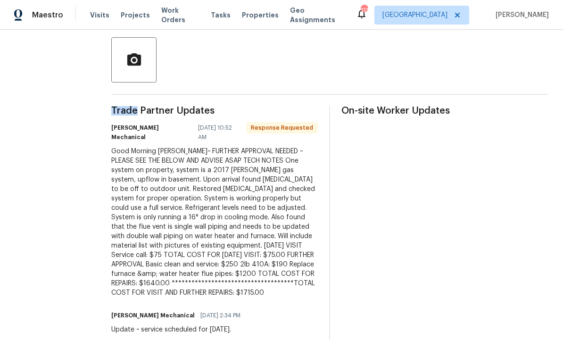
click at [106, 153] on div "All work orders [STREET_ADDRESS][PERSON_NAME] Home details Vendor Info [PERSON_…" at bounding box center [281, 107] width 563 height 582
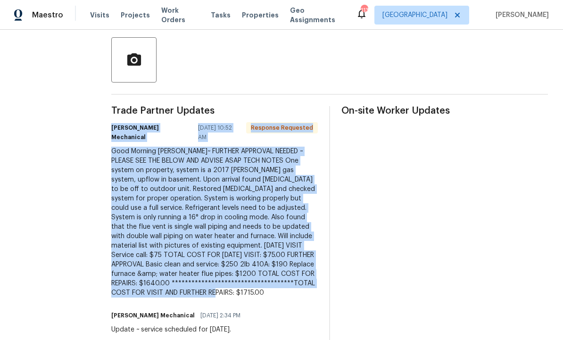
copy div "**********"
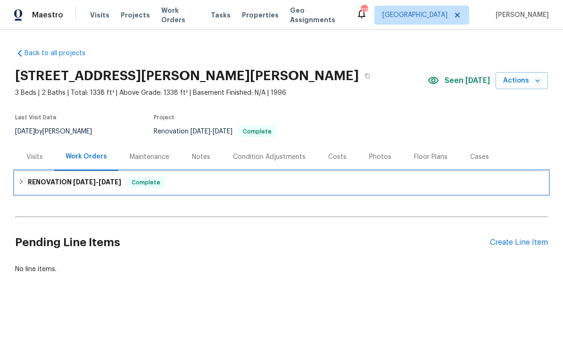
click at [103, 181] on span "9/19/25" at bounding box center [110, 182] width 23 height 7
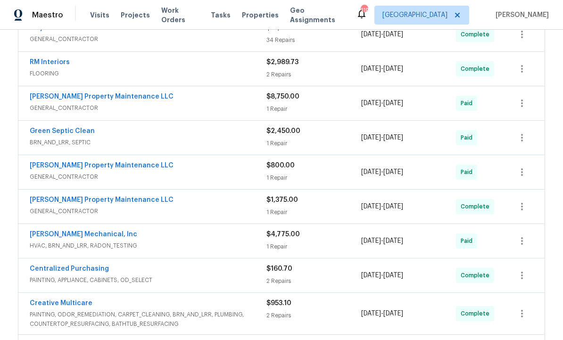
scroll to position [229, 0]
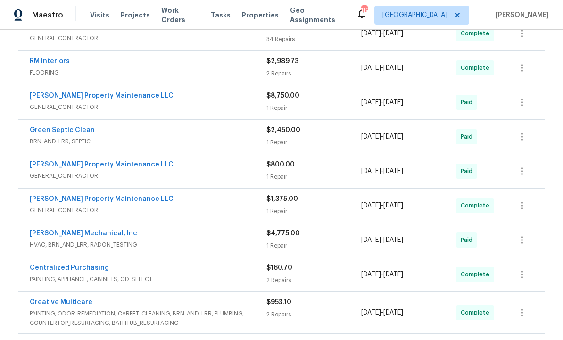
click at [91, 235] on link "JH Martin Mechanical, Inc" at bounding box center [84, 233] width 108 height 7
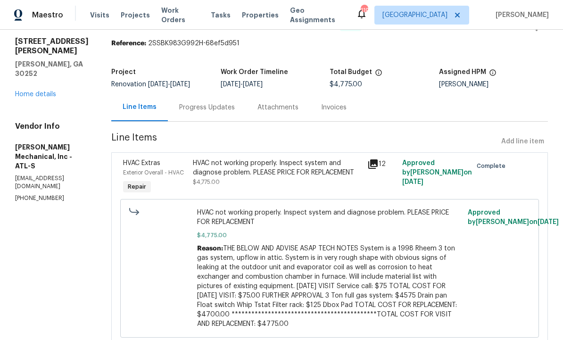
scroll to position [30, 0]
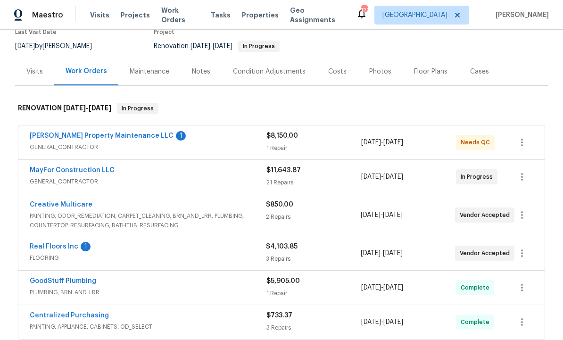
scroll to position [86, 0]
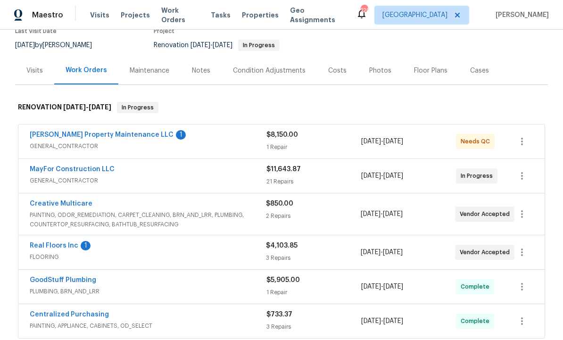
click at [125, 137] on link "[PERSON_NAME] Property Maintenance LLC" at bounding box center [102, 135] width 144 height 7
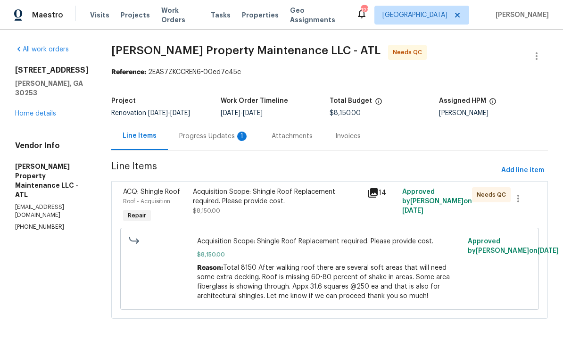
scroll to position [6, 0]
click at [385, 184] on div "14" at bounding box center [382, 205] width 35 height 43
click at [378, 191] on icon at bounding box center [372, 192] width 11 height 11
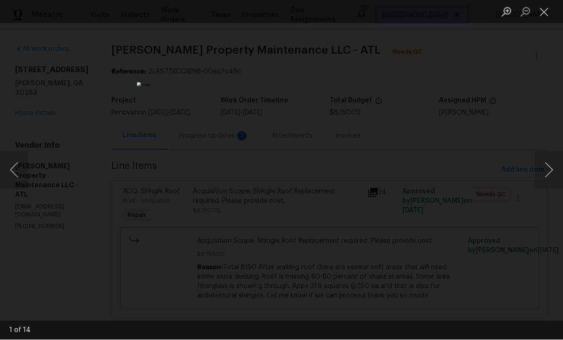
click at [548, 175] on button "Next image" at bounding box center [549, 170] width 28 height 38
click at [546, 174] on button "Next image" at bounding box center [549, 170] width 28 height 38
click at [548, 172] on button "Next image" at bounding box center [549, 170] width 28 height 38
click at [546, 172] on button "Next image" at bounding box center [549, 170] width 28 height 38
click at [547, 171] on button "Next image" at bounding box center [549, 170] width 28 height 38
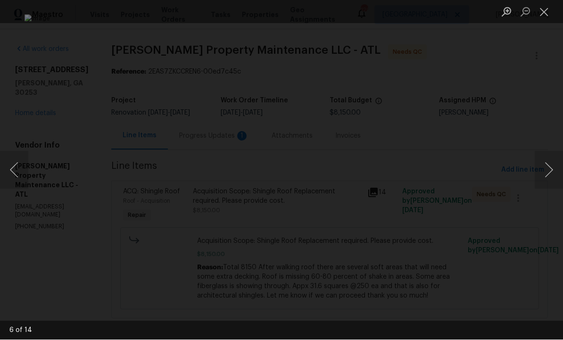
click at [546, 173] on button "Next image" at bounding box center [549, 170] width 28 height 38
click at [546, 171] on button "Next image" at bounding box center [549, 170] width 28 height 38
click at [547, 171] on button "Next image" at bounding box center [549, 170] width 28 height 38
click at [546, 171] on button "Next image" at bounding box center [549, 170] width 28 height 38
click at [546, 173] on button "Next image" at bounding box center [549, 170] width 28 height 38
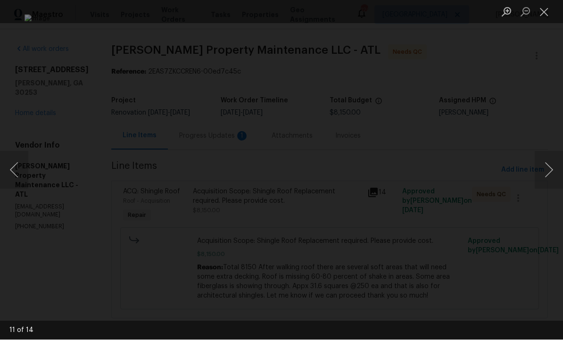
click at [544, 174] on button "Next image" at bounding box center [549, 170] width 28 height 38
click at [547, 173] on button "Next image" at bounding box center [549, 170] width 28 height 38
click at [547, 172] on button "Next image" at bounding box center [549, 170] width 28 height 38
click at [550, 169] on button "Next image" at bounding box center [549, 170] width 28 height 38
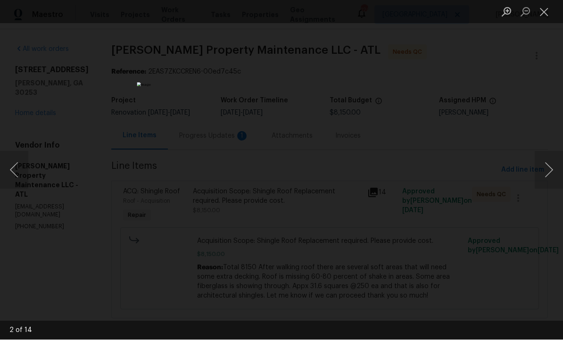
click at [549, 171] on button "Next image" at bounding box center [549, 170] width 28 height 38
click at [546, 173] on button "Next image" at bounding box center [549, 170] width 28 height 38
click at [548, 171] on button "Next image" at bounding box center [549, 170] width 28 height 38
click at [547, 173] on button "Next image" at bounding box center [549, 170] width 28 height 38
click at [544, 175] on button "Next image" at bounding box center [549, 170] width 28 height 38
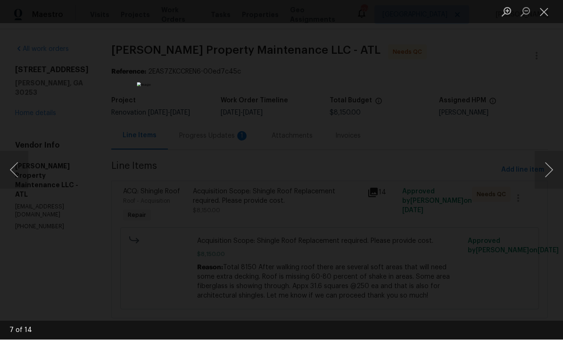
click at [544, 173] on button "Next image" at bounding box center [549, 170] width 28 height 38
click at [545, 173] on button "Next image" at bounding box center [549, 170] width 28 height 38
click at [547, 171] on button "Next image" at bounding box center [549, 170] width 28 height 38
click at [546, 172] on button "Next image" at bounding box center [549, 170] width 28 height 38
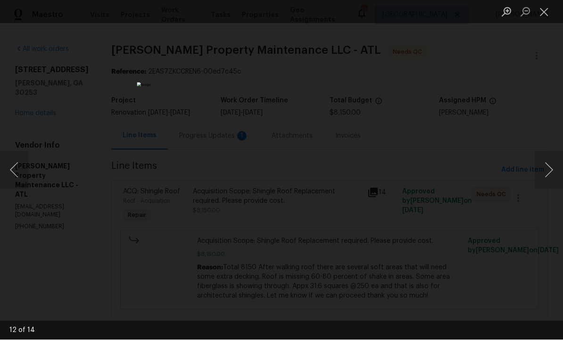
click at [551, 144] on div "Lightbox" at bounding box center [281, 170] width 563 height 340
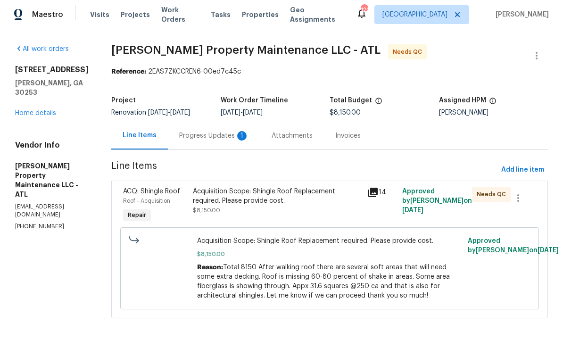
click at [219, 132] on div "Progress Updates 1" at bounding box center [214, 136] width 70 height 9
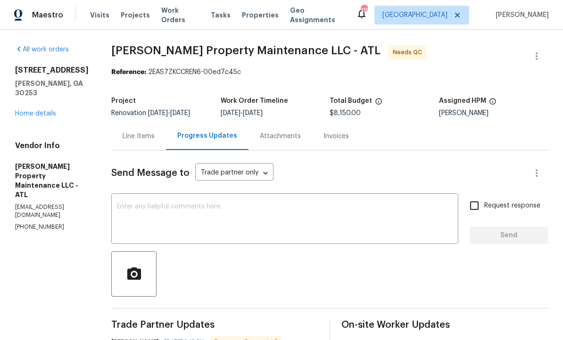
click at [142, 132] on div "Line Items" at bounding box center [139, 136] width 32 height 9
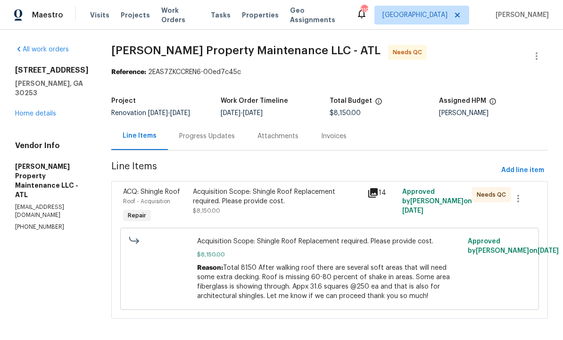
scroll to position [6, 0]
click at [287, 272] on span "Total 8150 After walking roof there are several soft areas that will need some …" at bounding box center [323, 282] width 253 height 35
click at [485, 247] on span "Approved by [PERSON_NAME] on [DATE]" at bounding box center [513, 246] width 91 height 16
click at [365, 265] on span "Total 8150 After walking roof there are several soft areas that will need some …" at bounding box center [323, 282] width 253 height 35
click at [341, 272] on span "Total 8150 After walking roof there are several soft areas that will need some …" at bounding box center [323, 282] width 253 height 35
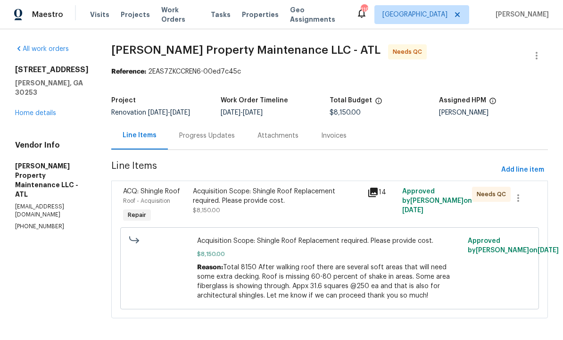
click at [279, 199] on div "Acquisition Scope: Shingle Roof Replacement required. Please provide cost." at bounding box center [277, 196] width 169 height 19
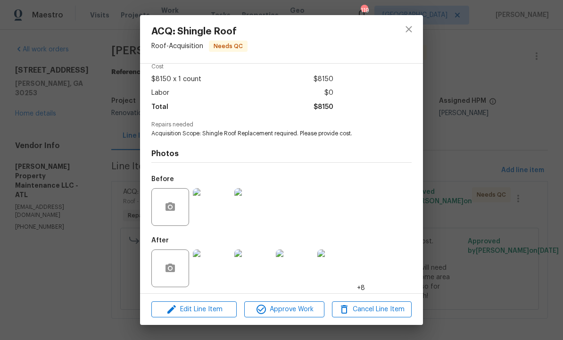
scroll to position [50, 0]
click at [216, 266] on img at bounding box center [212, 269] width 38 height 38
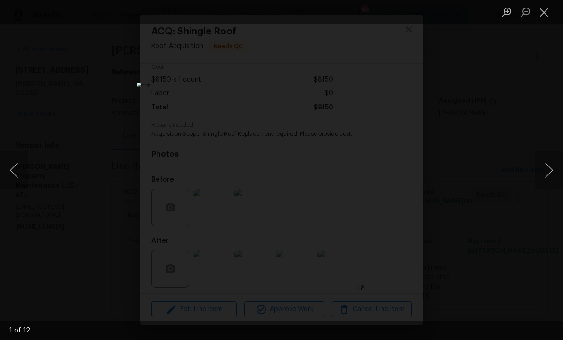
click at [547, 173] on button "Next image" at bounding box center [549, 170] width 28 height 38
click at [544, 183] on button "Next image" at bounding box center [549, 170] width 28 height 38
click at [537, 171] on button "Next image" at bounding box center [549, 170] width 28 height 38
click at [543, 177] on button "Next image" at bounding box center [549, 170] width 28 height 38
click at [544, 175] on button "Next image" at bounding box center [549, 170] width 28 height 38
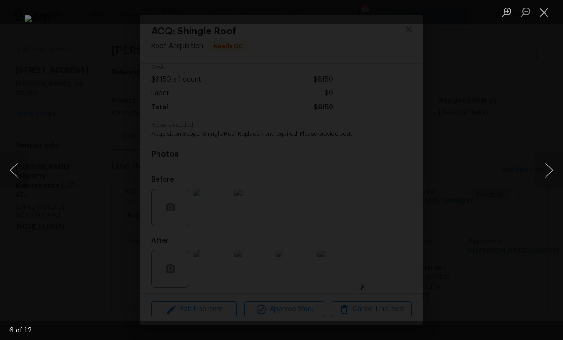
click at [548, 178] on button "Next image" at bounding box center [549, 170] width 28 height 38
click at [549, 182] on button "Next image" at bounding box center [549, 170] width 28 height 38
click at [542, 179] on button "Next image" at bounding box center [549, 170] width 28 height 38
click at [545, 184] on button "Next image" at bounding box center [549, 170] width 28 height 38
click at [546, 181] on button "Next image" at bounding box center [549, 170] width 28 height 38
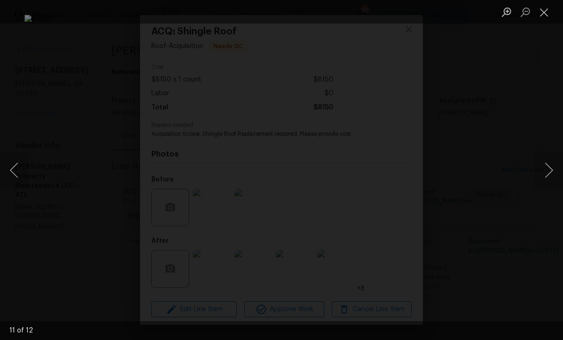
click at [548, 178] on button "Next image" at bounding box center [549, 170] width 28 height 38
click at [548, 181] on button "Next image" at bounding box center [549, 170] width 28 height 38
click at [548, 179] on button "Next image" at bounding box center [549, 170] width 28 height 38
click at [549, 177] on button "Next image" at bounding box center [549, 170] width 28 height 38
click at [549, 178] on button "Next image" at bounding box center [549, 170] width 28 height 38
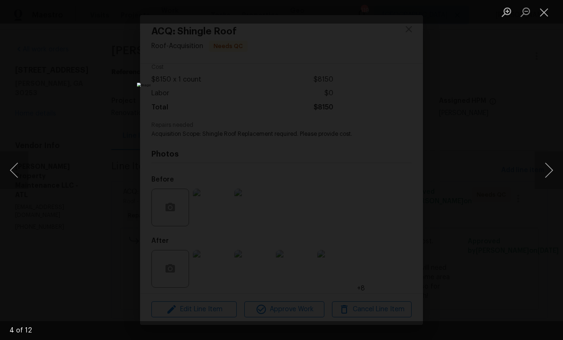
click at [552, 175] on button "Next image" at bounding box center [549, 170] width 28 height 38
click at [543, 176] on button "Next image" at bounding box center [549, 170] width 28 height 38
click at [546, 13] on button "Close lightbox" at bounding box center [544, 12] width 19 height 17
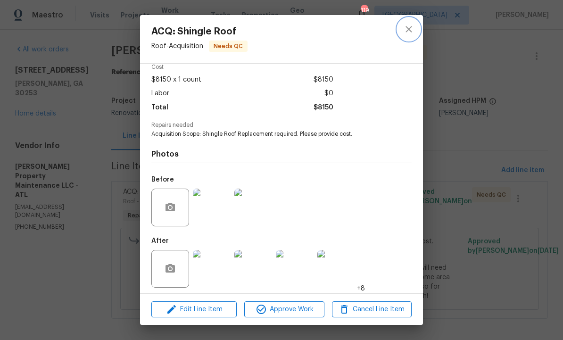
click at [412, 27] on icon "close" at bounding box center [408, 29] width 11 height 11
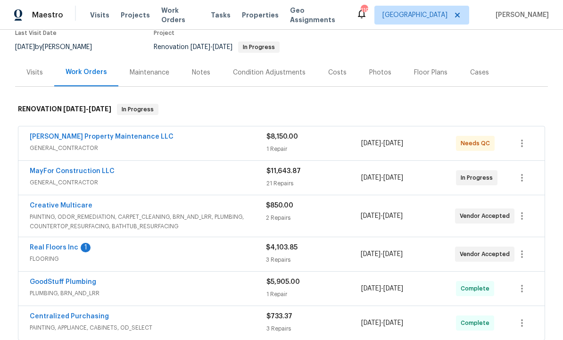
scroll to position [82, 0]
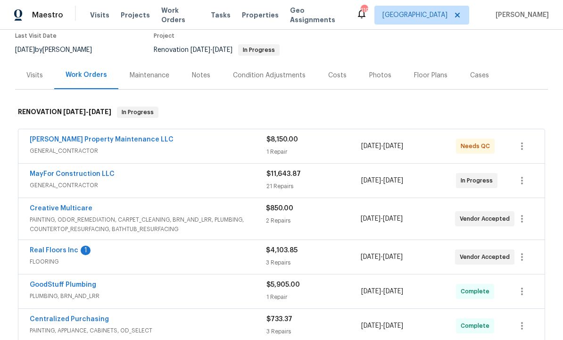
click at [58, 253] on link "Real Floors Inc" at bounding box center [54, 250] width 49 height 7
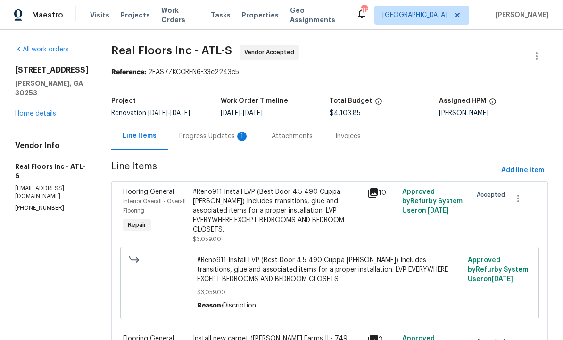
click at [225, 137] on div "Progress Updates 1" at bounding box center [214, 136] width 70 height 9
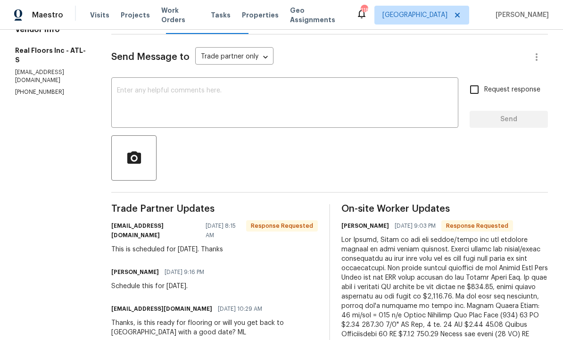
scroll to position [114, 0]
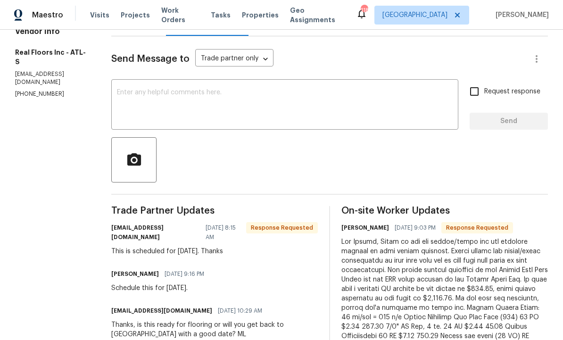
click at [224, 107] on textarea at bounding box center [285, 105] width 336 height 33
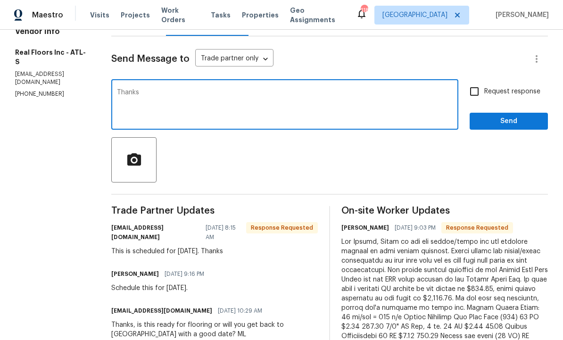
type textarea "Thanks"
click at [502, 124] on span "Send" at bounding box center [508, 122] width 63 height 12
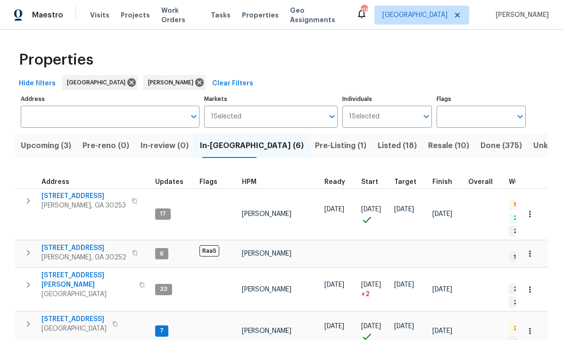
scroll to position [8, 0]
click at [315, 145] on span "Pre-Listing (1)" at bounding box center [340, 145] width 51 height 13
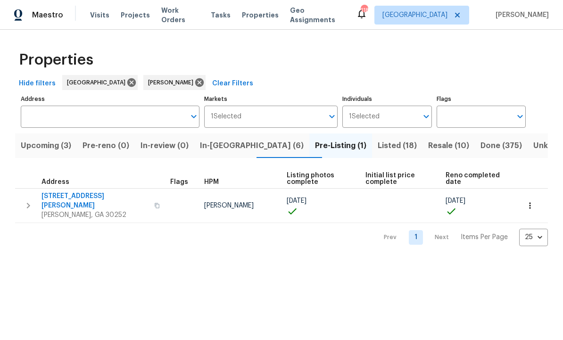
click at [315, 150] on span "Pre-Listing (1)" at bounding box center [340, 145] width 51 height 13
click at [428, 140] on span "Resale (10)" at bounding box center [448, 145] width 41 height 13
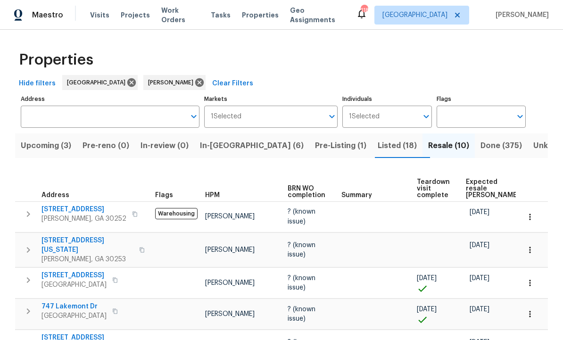
click at [378, 150] on span "Listed (18)" at bounding box center [397, 145] width 39 height 13
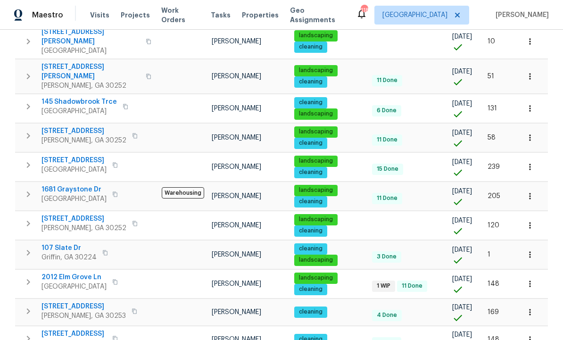
scroll to position [352, 0]
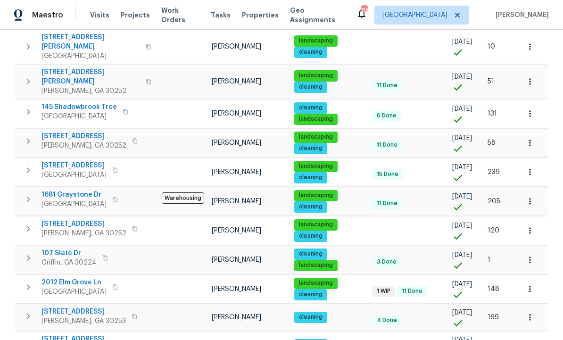
click at [59, 249] on span "107 Slate Dr" at bounding box center [69, 253] width 55 height 9
click at [535, 250] on button "button" at bounding box center [530, 260] width 21 height 21
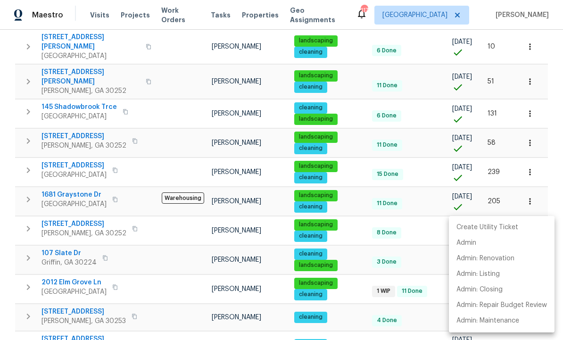
click at [433, 233] on div at bounding box center [281, 170] width 563 height 340
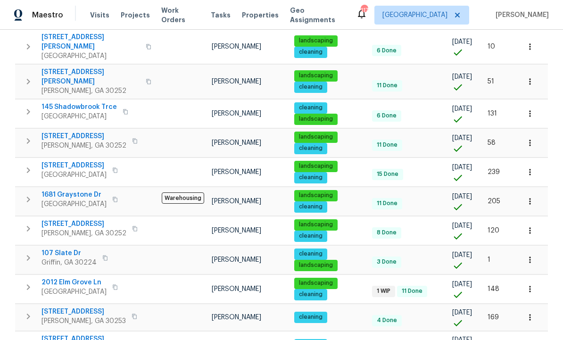
click at [532, 255] on icon "button" at bounding box center [529, 259] width 9 height 9
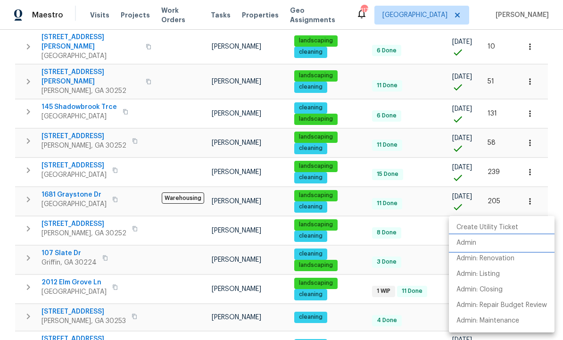
click at [478, 247] on li "Admin" at bounding box center [502, 243] width 106 height 16
click at [430, 241] on div at bounding box center [281, 170] width 563 height 340
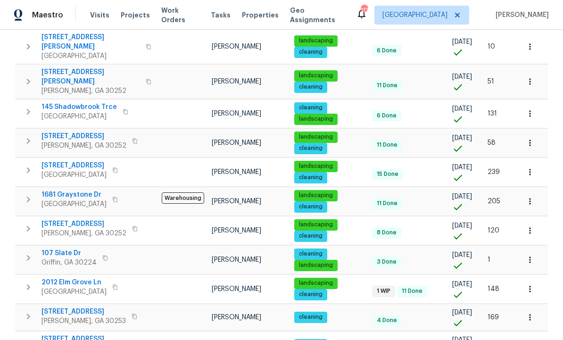
click at [59, 249] on span "107 Slate Dr" at bounding box center [69, 253] width 55 height 9
click at [535, 250] on button "button" at bounding box center [530, 260] width 21 height 21
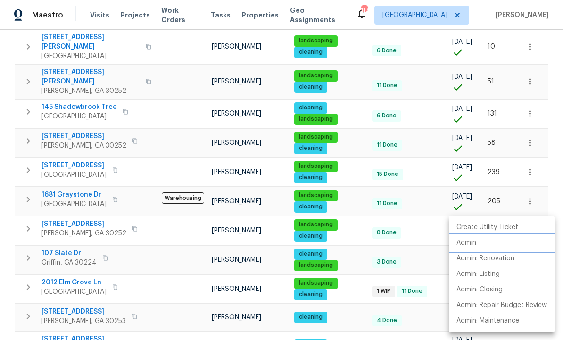
click at [484, 244] on li "Admin" at bounding box center [502, 243] width 106 height 16
click at [430, 233] on div at bounding box center [281, 170] width 563 height 340
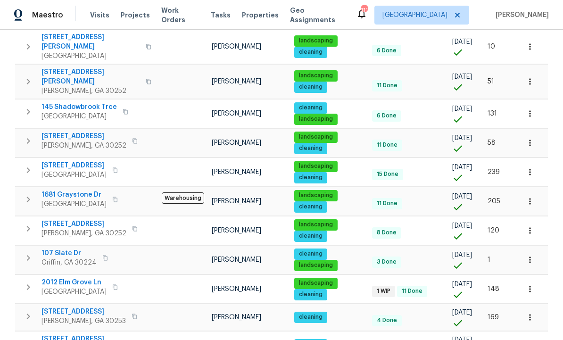
click at [428, 254] on td "3 Done" at bounding box center [408, 262] width 81 height 17
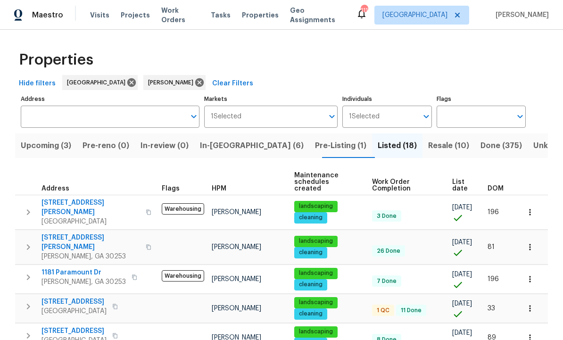
scroll to position [0, 0]
click at [237, 144] on span "In-[GEOGRAPHIC_DATA] (6)" at bounding box center [252, 145] width 104 height 13
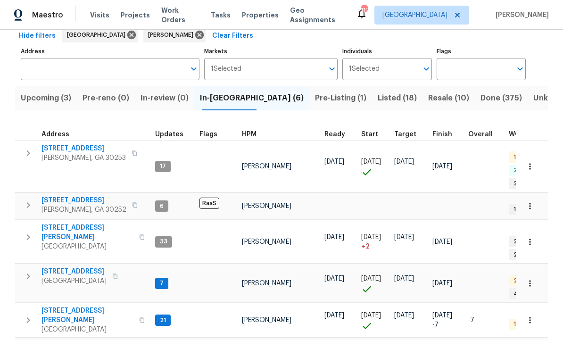
scroll to position [47, 0]
click at [68, 224] on span "280 Hoglen Dr" at bounding box center [88, 233] width 92 height 19
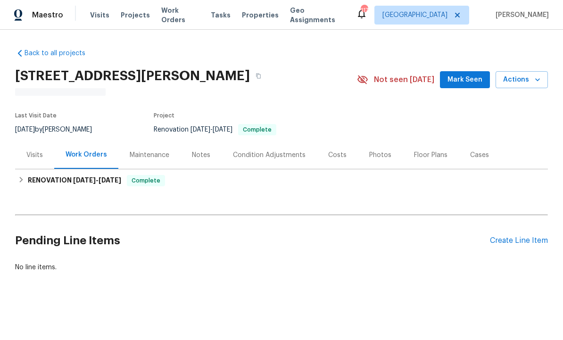
click at [336, 154] on div "Costs" at bounding box center [337, 154] width 18 height 9
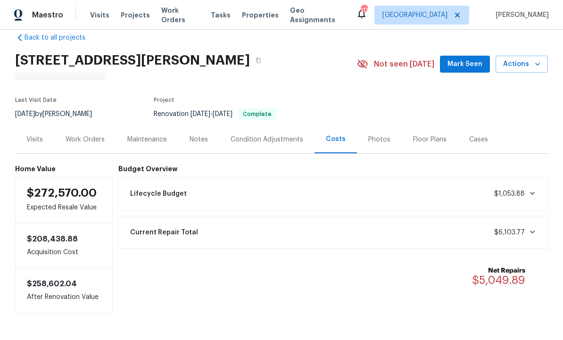
scroll to position [15, 0]
click at [89, 136] on div "Work Orders" at bounding box center [85, 139] width 39 height 9
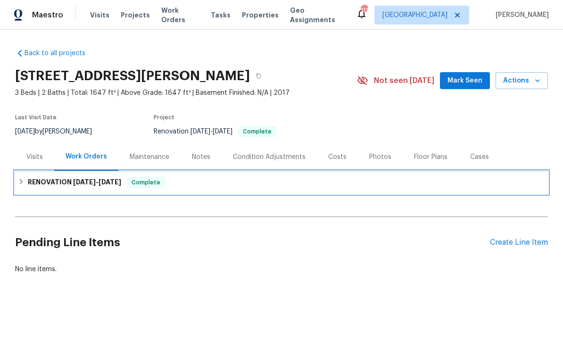
click at [324, 193] on div "RENOVATION 8/28/25 - 9/28/25 Complete" at bounding box center [281, 182] width 533 height 23
click at [329, 194] on div "RENOVATION 8/28/25 - 9/28/25 Complete" at bounding box center [281, 182] width 533 height 23
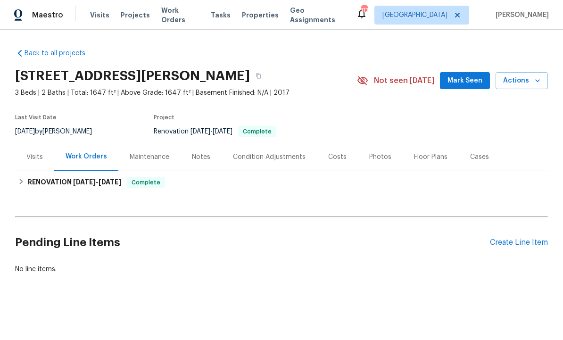
click at [468, 82] on span "Mark Seen" at bounding box center [465, 81] width 35 height 12
click at [335, 155] on div "Costs" at bounding box center [337, 156] width 18 height 9
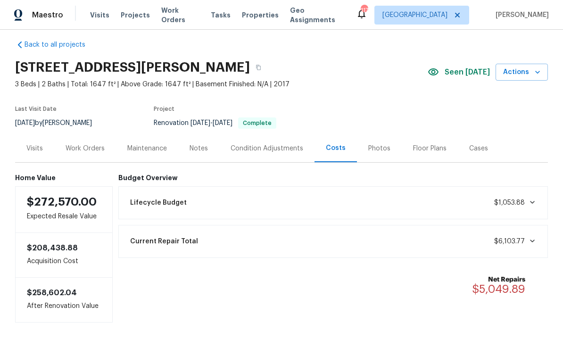
scroll to position [10, 0]
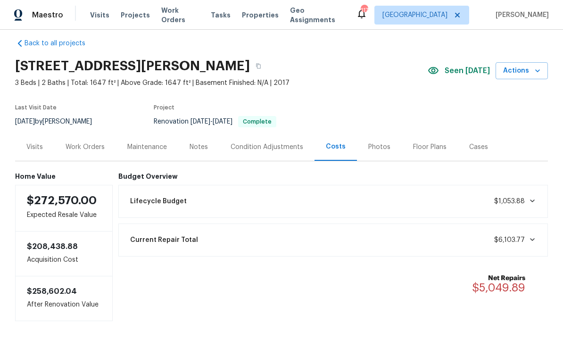
click at [274, 149] on div "Condition Adjustments" at bounding box center [267, 146] width 73 height 9
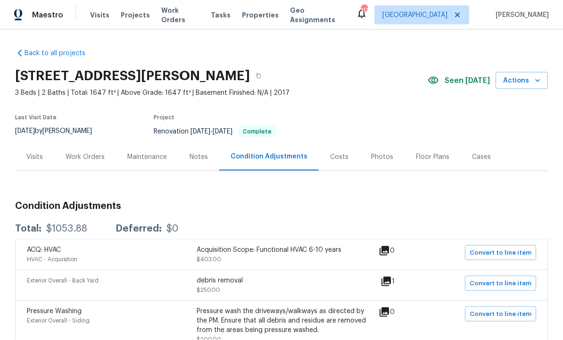
click at [33, 158] on div "Visits" at bounding box center [34, 156] width 17 height 9
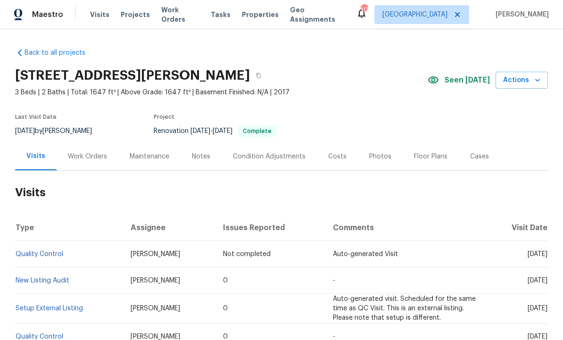
click at [336, 158] on div "Costs" at bounding box center [337, 156] width 18 height 9
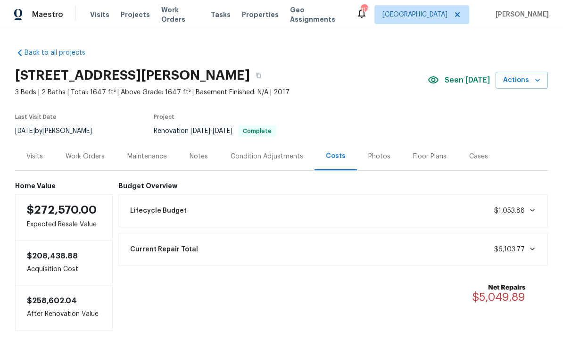
click at [446, 255] on div "Current Repair Total $6,103.77" at bounding box center [334, 250] width 418 height 21
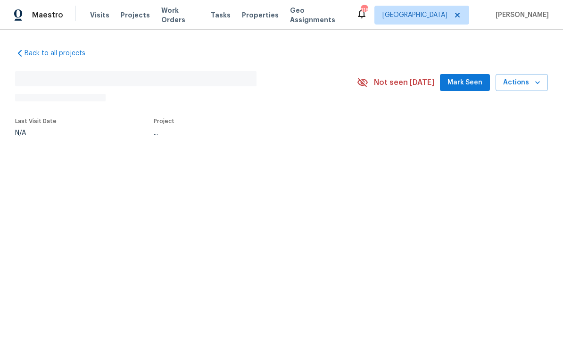
scroll to position [0, 0]
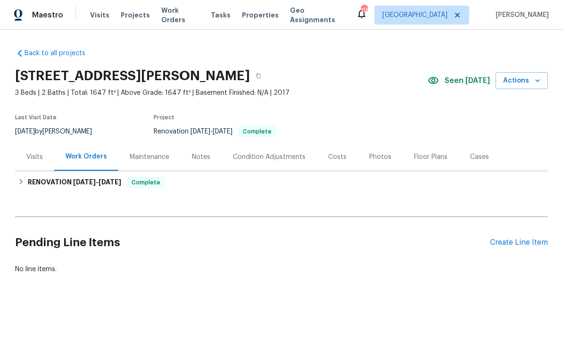
click at [373, 160] on div "Photos" at bounding box center [380, 156] width 22 height 9
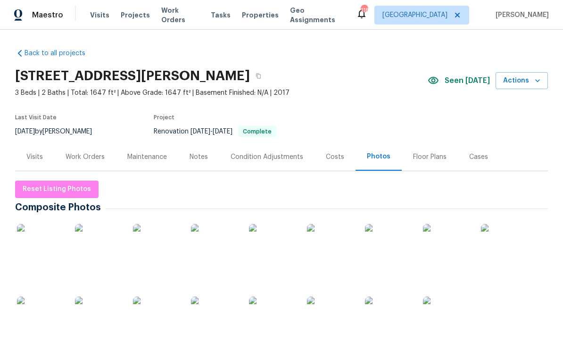
click at [215, 253] on img at bounding box center [214, 247] width 47 height 47
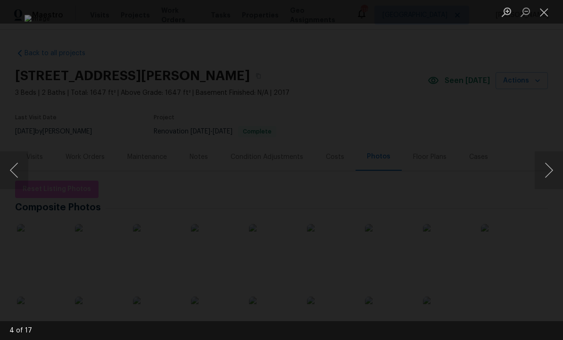
click at [546, 174] on button "Next image" at bounding box center [549, 170] width 28 height 38
click at [547, 178] on button "Next image" at bounding box center [549, 170] width 28 height 38
click at [547, 179] on button "Next image" at bounding box center [549, 170] width 28 height 38
click at [543, 177] on button "Next image" at bounding box center [549, 170] width 28 height 38
click at [547, 176] on button "Next image" at bounding box center [549, 170] width 28 height 38
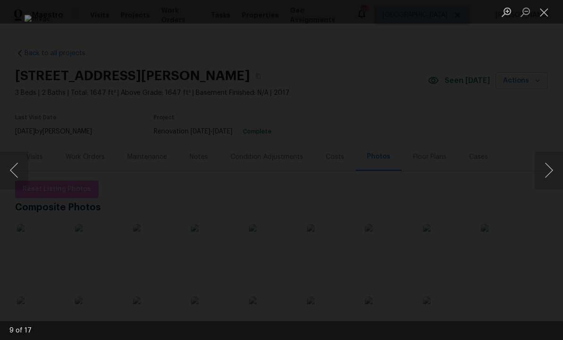
click at [547, 177] on button "Next image" at bounding box center [549, 170] width 28 height 38
click at [546, 175] on button "Next image" at bounding box center [549, 170] width 28 height 38
click at [543, 175] on button "Next image" at bounding box center [549, 170] width 28 height 38
click at [549, 175] on button "Next image" at bounding box center [549, 170] width 28 height 38
click at [549, 176] on button "Next image" at bounding box center [549, 170] width 28 height 38
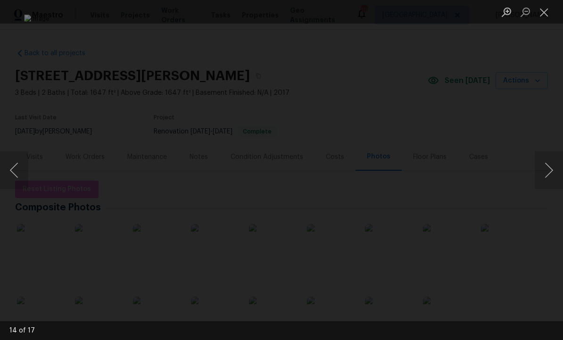
click at [546, 176] on button "Next image" at bounding box center [549, 170] width 28 height 38
click at [549, 176] on button "Next image" at bounding box center [549, 170] width 28 height 38
click at [548, 176] on button "Next image" at bounding box center [549, 170] width 28 height 38
click at [549, 176] on button "Next image" at bounding box center [549, 170] width 28 height 38
click at [541, 18] on button "Close lightbox" at bounding box center [544, 12] width 19 height 17
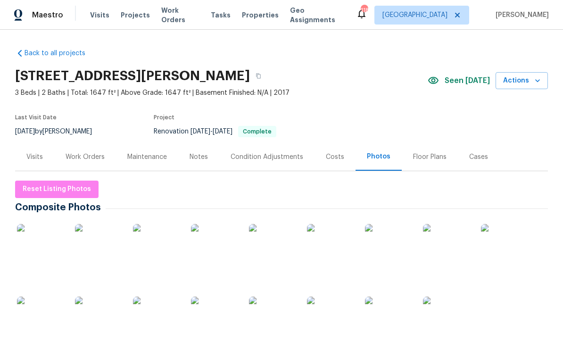
click at [262, 159] on div "Condition Adjustments" at bounding box center [267, 156] width 73 height 9
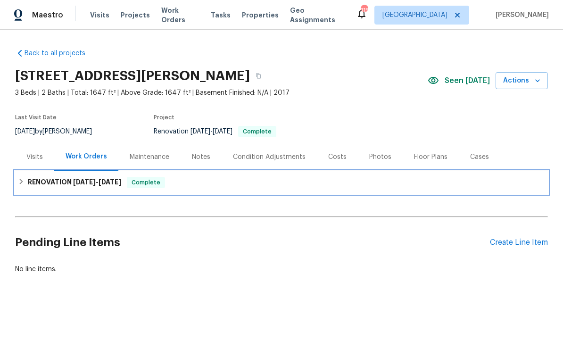
click at [32, 177] on h6 "RENOVATION [DATE] - [DATE]" at bounding box center [74, 182] width 93 height 11
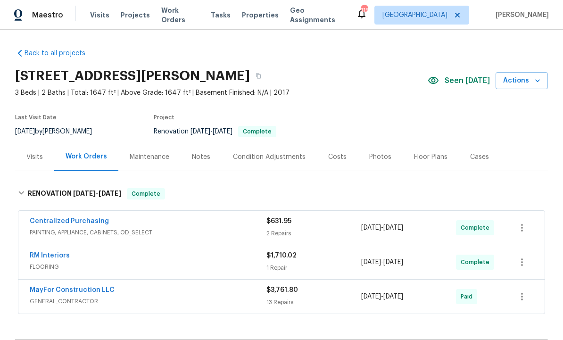
click at [33, 157] on div "Visits" at bounding box center [34, 156] width 17 height 9
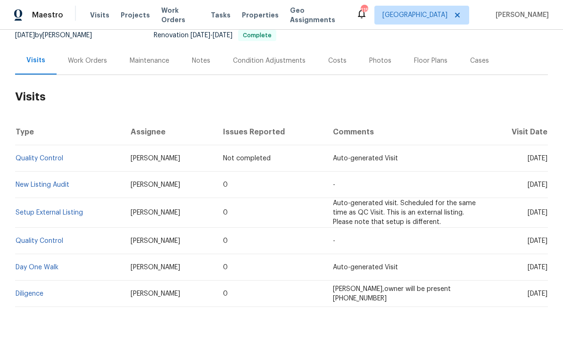
scroll to position [96, 0]
click at [39, 156] on link "Quality Control" at bounding box center [40, 159] width 48 height 7
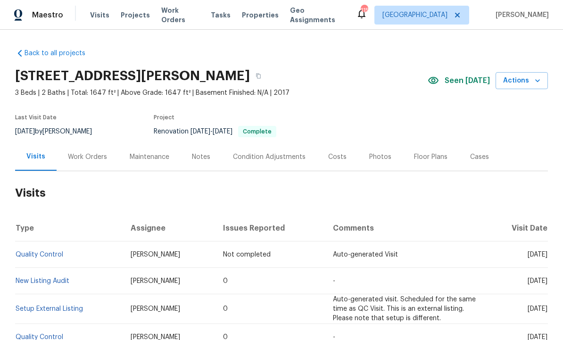
click at [465, 77] on span "Seen [DATE]" at bounding box center [467, 80] width 45 height 9
click at [87, 156] on div "Work Orders" at bounding box center [87, 156] width 39 height 9
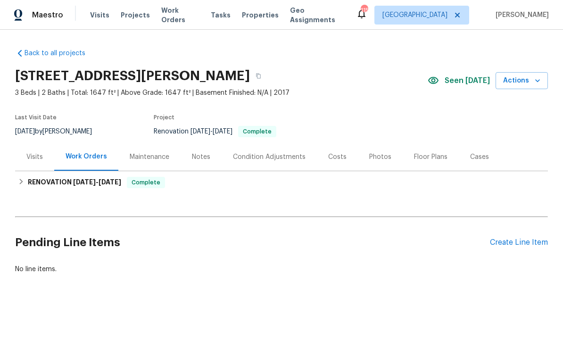
click at [33, 152] on div "Visits" at bounding box center [34, 156] width 17 height 9
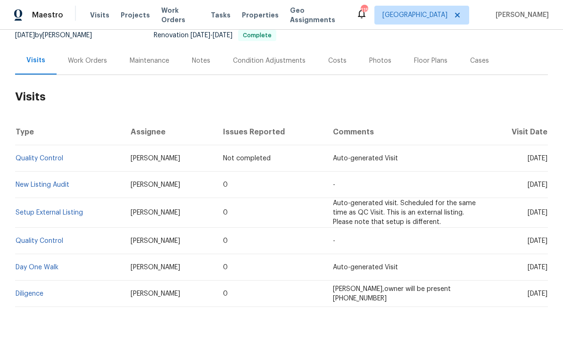
scroll to position [96, 0]
click at [36, 269] on link "Day One Walk" at bounding box center [37, 268] width 43 height 7
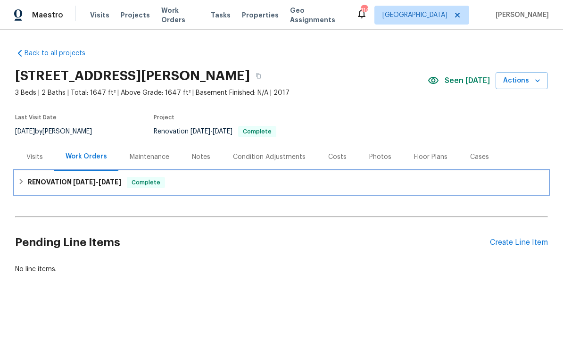
click at [109, 180] on span "[DATE]" at bounding box center [110, 182] width 23 height 7
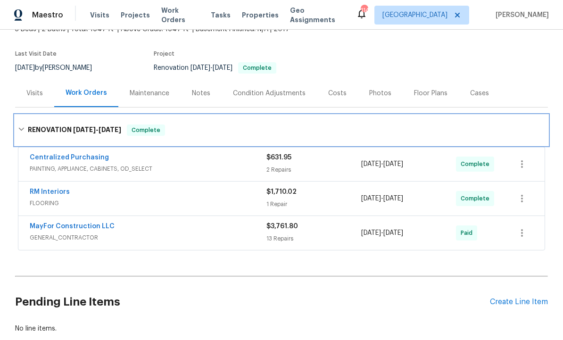
scroll to position [63, 0]
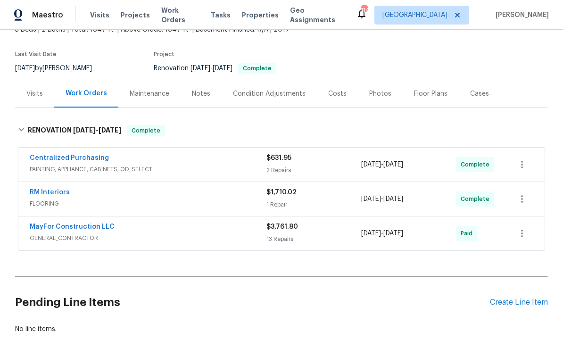
click at [81, 228] on link "MayFor Construction LLC" at bounding box center [72, 227] width 85 height 7
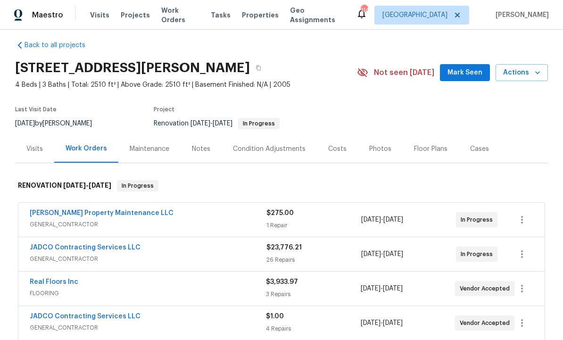
scroll to position [11, 0]
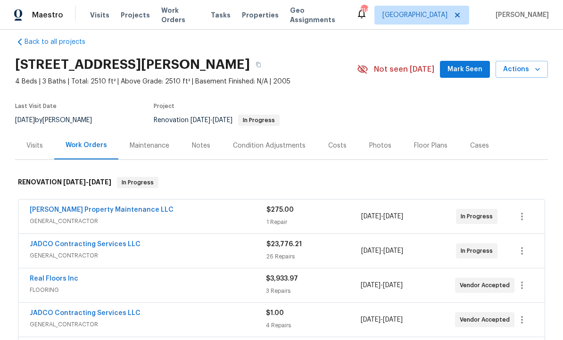
click at [201, 145] on div "Notes" at bounding box center [201, 145] width 18 height 9
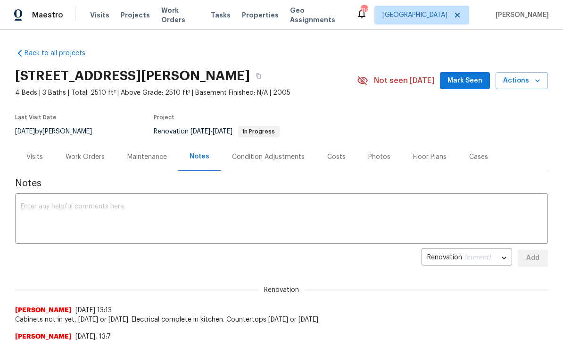
click at [92, 154] on div "Work Orders" at bounding box center [85, 156] width 39 height 9
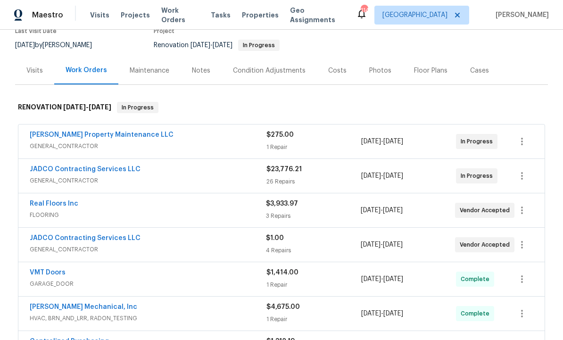
scroll to position [83, 0]
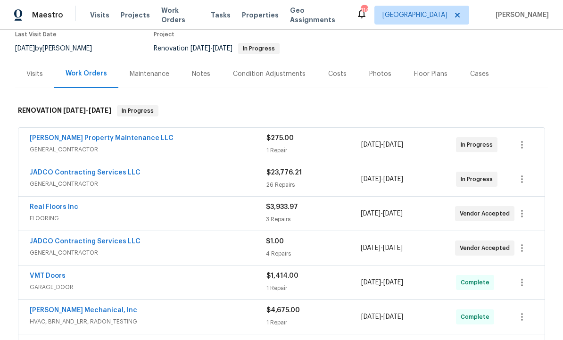
click at [107, 174] on link "JADCO Contracting Services LLC" at bounding box center [85, 172] width 111 height 7
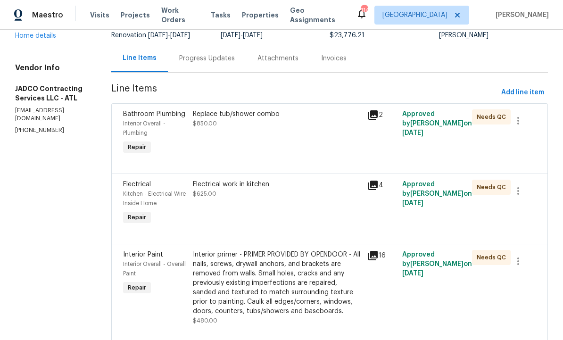
scroll to position [81, 0]
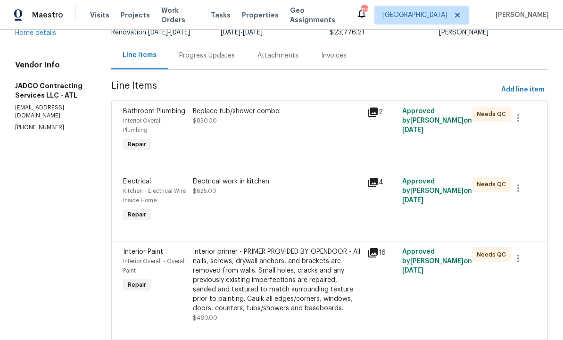
click at [291, 227] on div "Electrical work in kitchen $625.00" at bounding box center [277, 200] width 175 height 53
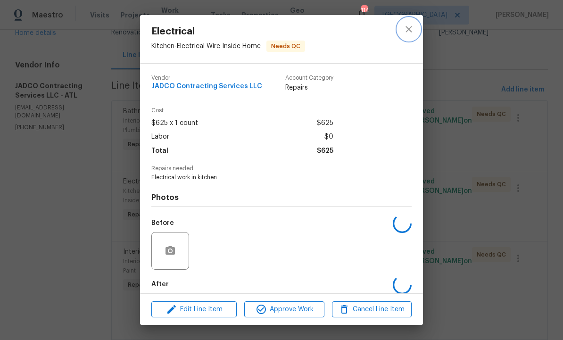
click at [413, 26] on icon "close" at bounding box center [408, 29] width 11 height 11
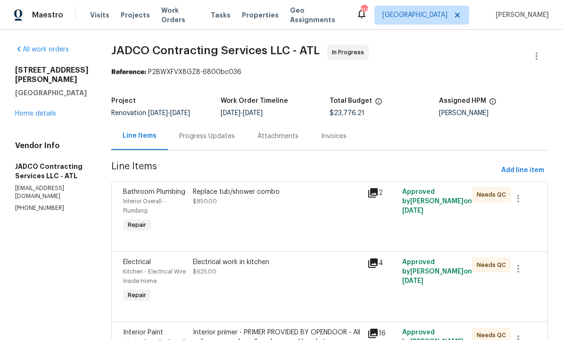
scroll to position [0, 0]
click at [228, 137] on div "Progress Updates" at bounding box center [207, 136] width 56 height 9
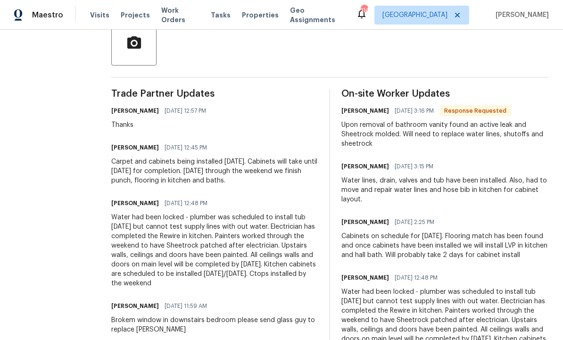
scroll to position [236, 0]
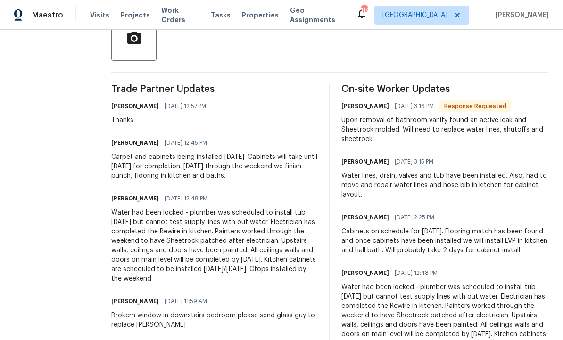
copy div "Water had been locked - plumber was scheduled to install tub [DATE] but cannot …"
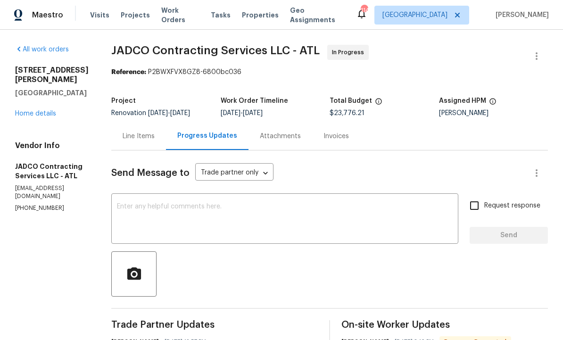
scroll to position [0, 0]
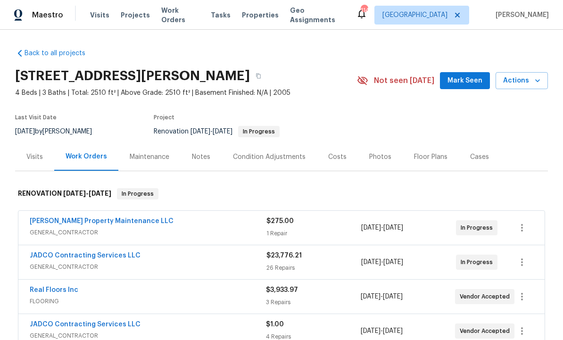
click at [201, 153] on div "Notes" at bounding box center [201, 156] width 18 height 9
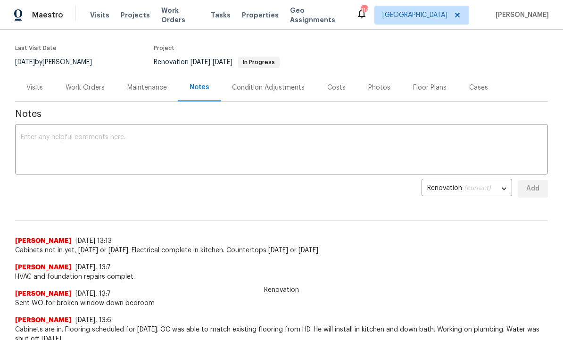
scroll to position [70, 0]
click at [150, 160] on textarea at bounding box center [282, 149] width 522 height 33
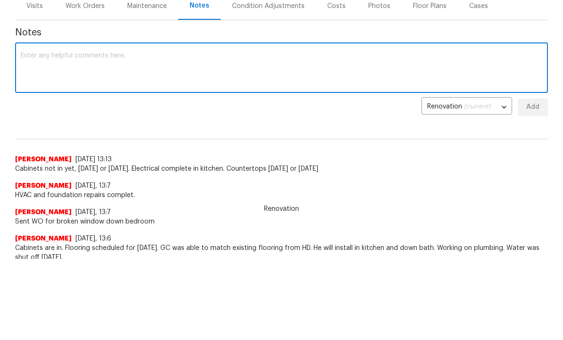
click at [119, 133] on textarea at bounding box center [282, 149] width 522 height 33
paste textarea "Water had been locked - plumber was scheduled to install tub [DATE] but cannot …"
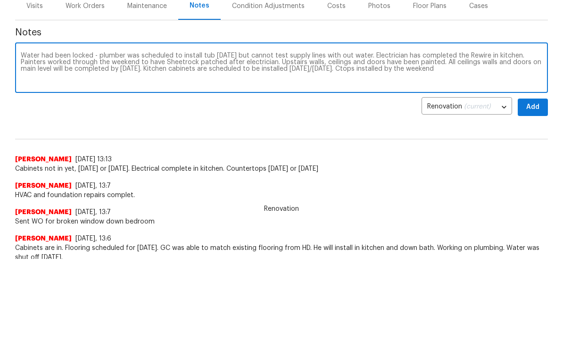
type textarea "Water had been locked - plumber was scheduled to install tub [DATE] but cannot …"
click at [533, 183] on span "Add" at bounding box center [532, 189] width 15 height 12
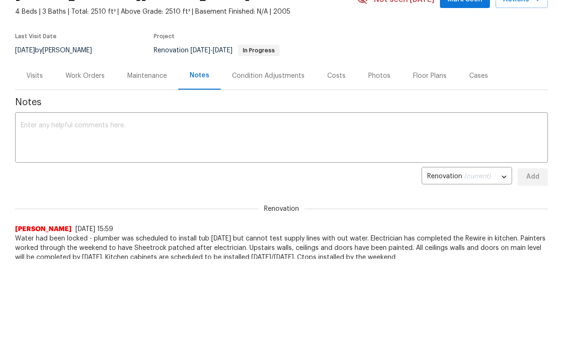
scroll to position [0, 0]
click at [88, 75] on div "Work Orders" at bounding box center [85, 75] width 39 height 9
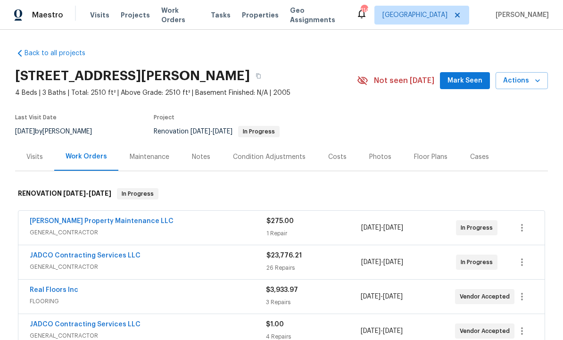
scroll to position [32, 0]
click at [114, 252] on link "JADCO Contracting Services LLC" at bounding box center [85, 255] width 111 height 7
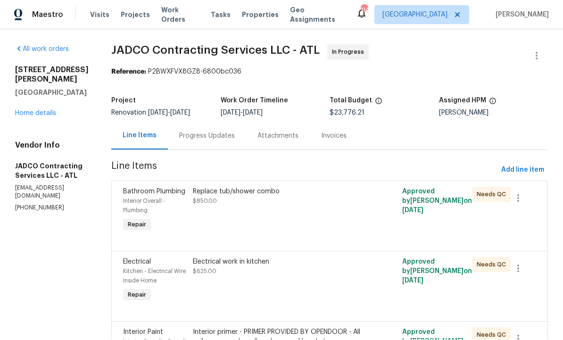
scroll to position [0, 0]
click at [235, 134] on div "Progress Updates" at bounding box center [207, 136] width 56 height 9
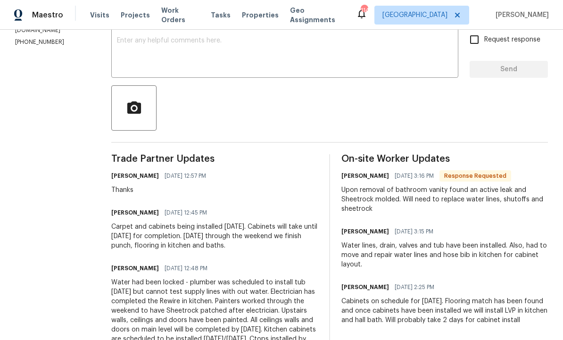
scroll to position [177, 0]
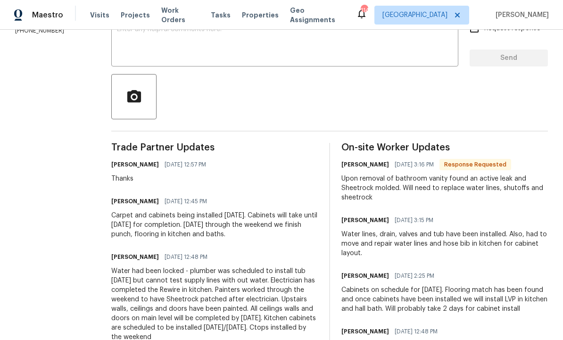
copy div "Carpet and cabinets being installed [DATE]. Cabinets will take until [DATE] for…"
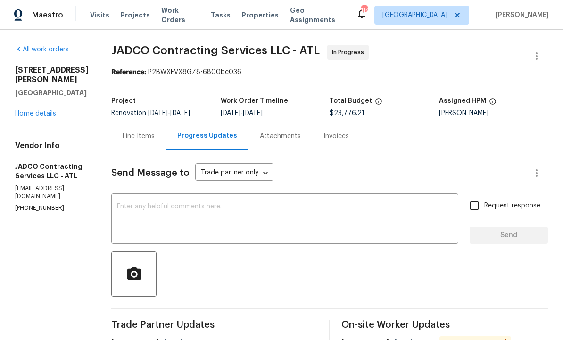
scroll to position [0, 0]
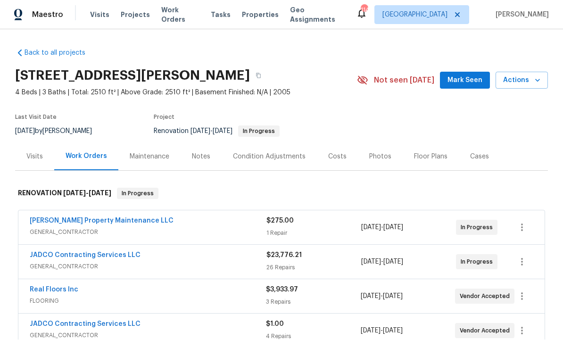
scroll to position [0, 0]
click at [197, 158] on div "Notes" at bounding box center [201, 156] width 18 height 9
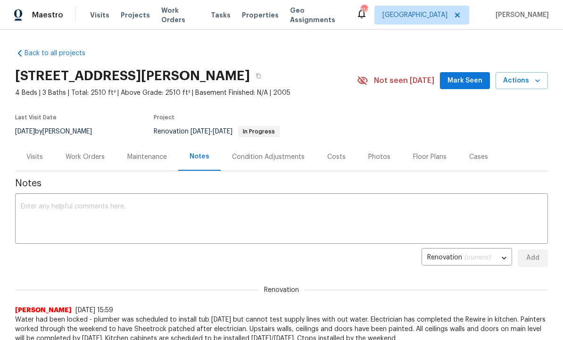
click at [109, 217] on textarea at bounding box center [282, 219] width 522 height 33
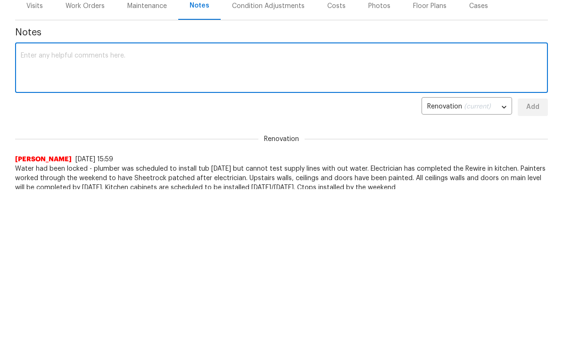
click at [106, 203] on textarea at bounding box center [282, 219] width 522 height 33
paste textarea "Carpet and cabinets being installed [DATE]. Cabinets will take until [DATE] for…"
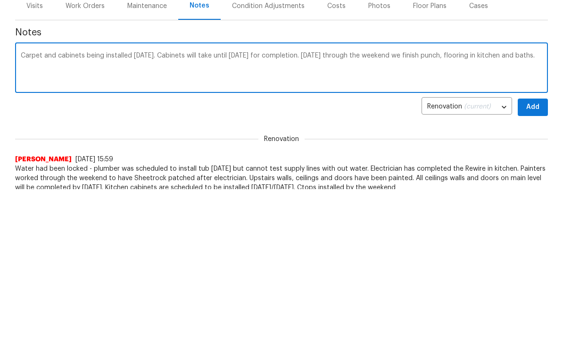
type textarea "Carpet and cabinets being installed [DATE]. Cabinets will take until [DATE] for…"
click at [537, 252] on span "Add" at bounding box center [532, 258] width 15 height 12
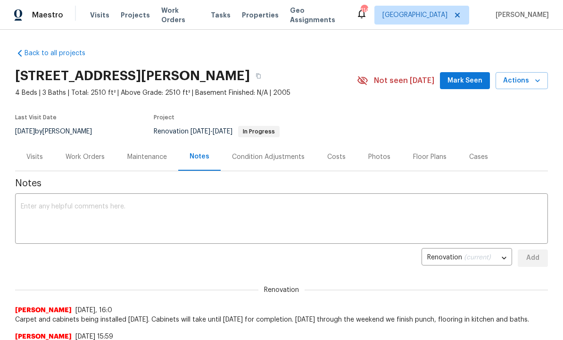
click at [88, 159] on div "Work Orders" at bounding box center [85, 156] width 39 height 9
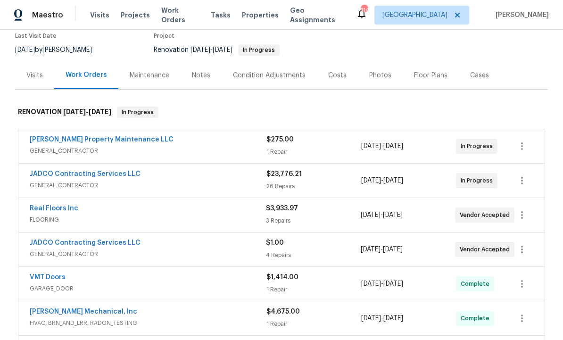
scroll to position [92, 0]
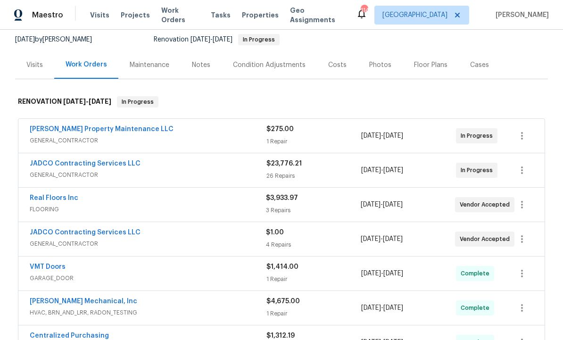
click at [71, 200] on link "Real Floors Inc" at bounding box center [54, 198] width 49 height 7
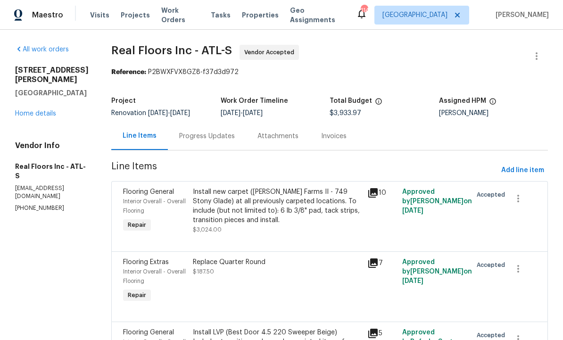
click at [213, 135] on div "Progress Updates" at bounding box center [207, 136] width 56 height 9
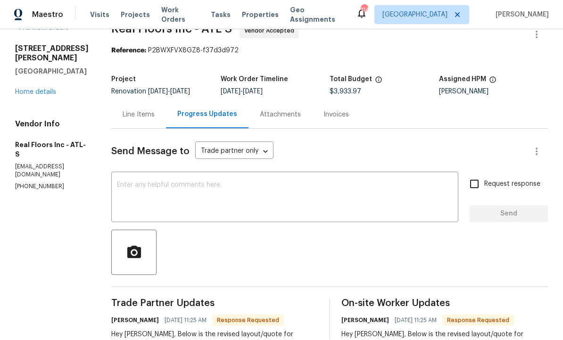
scroll to position [21, 0]
click at [147, 111] on div "Line Items" at bounding box center [139, 115] width 32 height 9
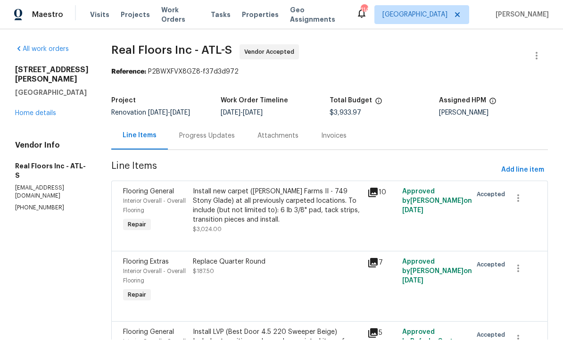
click at [214, 132] on div "Progress Updates" at bounding box center [207, 136] width 56 height 9
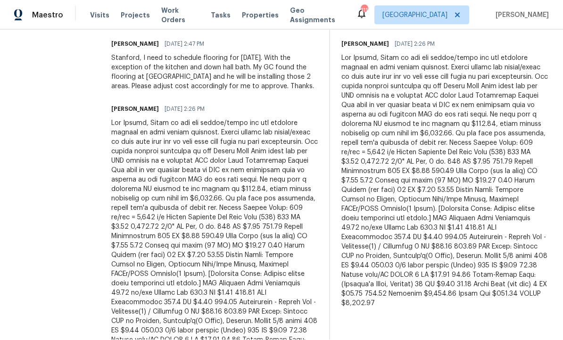
scroll to position [19, 0]
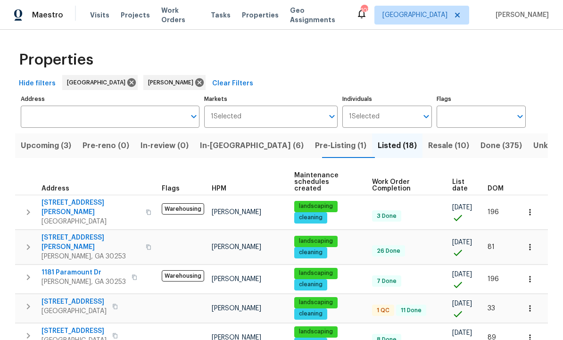
click at [47, 199] on span "[STREET_ADDRESS][PERSON_NAME]" at bounding box center [91, 207] width 99 height 19
click at [28, 209] on icon "button" at bounding box center [28, 212] width 3 height 6
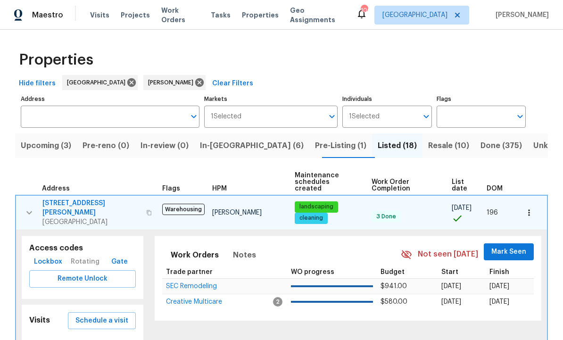
click at [114, 315] on span "Schedule a visit" at bounding box center [101, 321] width 53 height 12
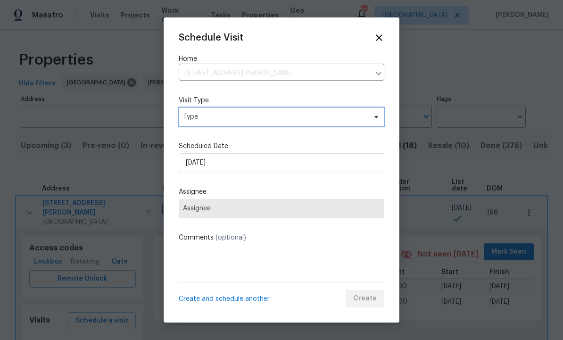
click at [236, 123] on span "Type" at bounding box center [282, 117] width 206 height 19
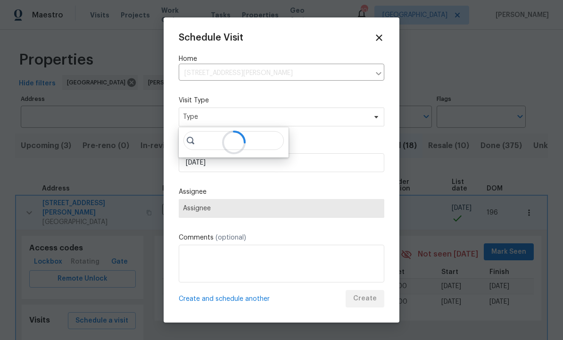
click at [314, 192] on label "Assignee" at bounding box center [282, 191] width 206 height 9
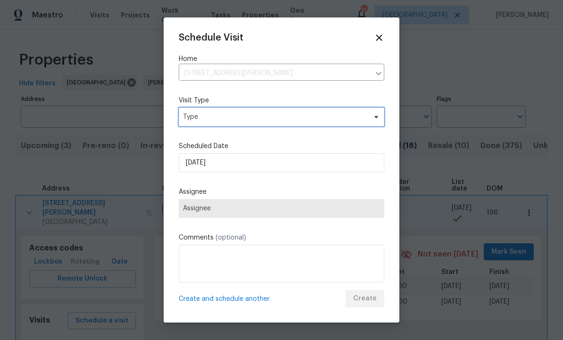
click at [263, 114] on span "Type" at bounding box center [274, 116] width 183 height 9
click at [383, 119] on span "Type" at bounding box center [282, 117] width 206 height 19
click at [383, 113] on span "Type" at bounding box center [282, 117] width 206 height 19
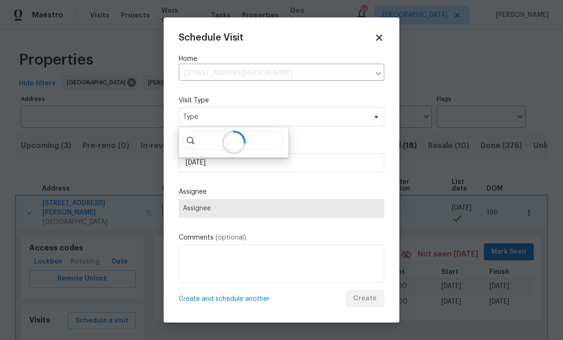
click at [389, 38] on div "Schedule Visit Home 7644 Watson Cir, Locust Grove, GA 30248 ​ Visit Type Type S…" at bounding box center [282, 169] width 236 height 305
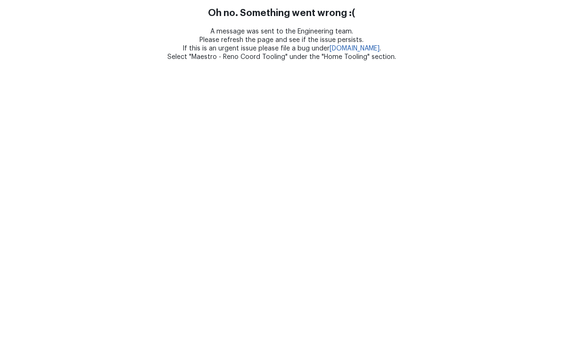
click at [443, 61] on html "Oh no. Something went wrong :( A message was sent to the Engineering team. Plea…" at bounding box center [281, 30] width 563 height 61
click at [382, 38] on div "A message was sent to the Engineering team. Please refresh the page and see if …" at bounding box center [281, 44] width 563 height 34
click at [380, 45] on link "bugs.opendoor.com" at bounding box center [355, 48] width 50 height 7
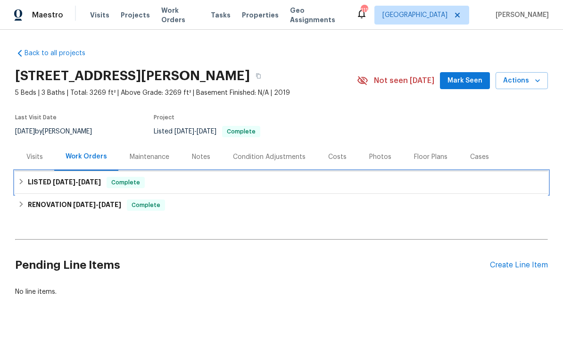
click at [92, 182] on span "[DATE]" at bounding box center [89, 182] width 23 height 7
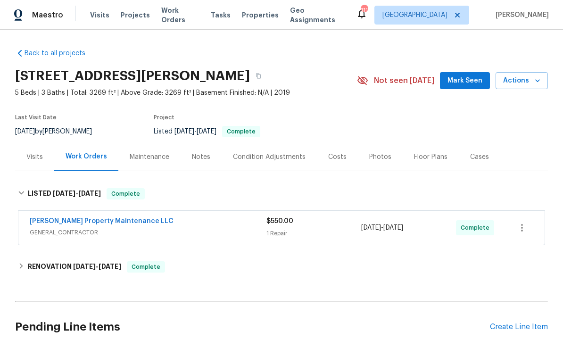
click at [84, 218] on link "[PERSON_NAME] Property Maintenance LLC" at bounding box center [102, 221] width 144 height 7
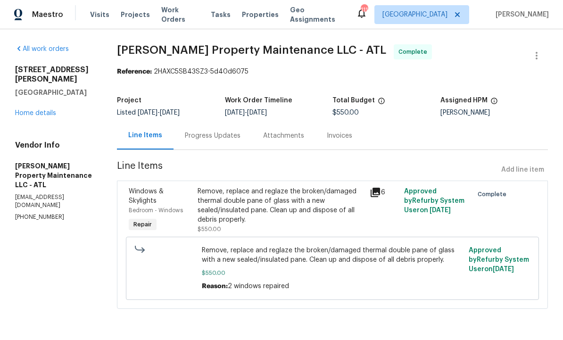
click at [307, 213] on div "Remove, replace and reglaze the broken/damaged thermal double pane of glass wit…" at bounding box center [281, 206] width 166 height 38
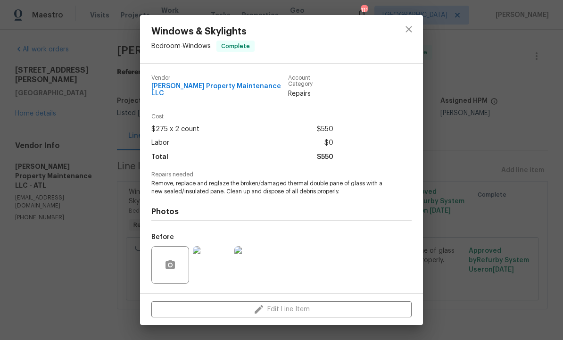
click at [207, 265] on img at bounding box center [212, 265] width 38 height 38
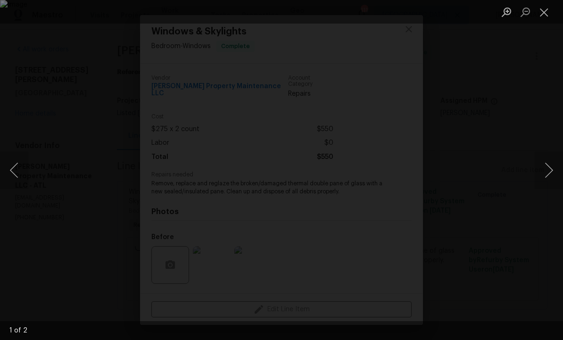
click at [547, 175] on button "Next image" at bounding box center [549, 170] width 28 height 38
click at [542, 169] on button "Next image" at bounding box center [549, 170] width 28 height 38
click at [549, 15] on button "Close lightbox" at bounding box center [544, 12] width 19 height 17
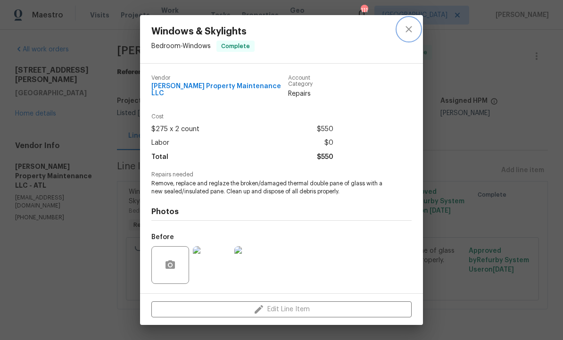
click at [413, 30] on icon "close" at bounding box center [408, 29] width 11 height 11
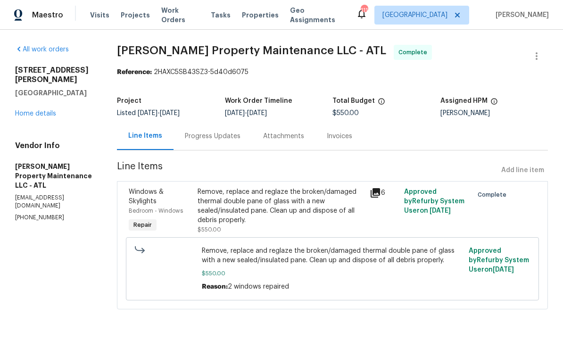
click at [323, 217] on div "Remove, replace and reglaze the broken/damaged thermal double pane of glass wit…" at bounding box center [281, 206] width 166 height 38
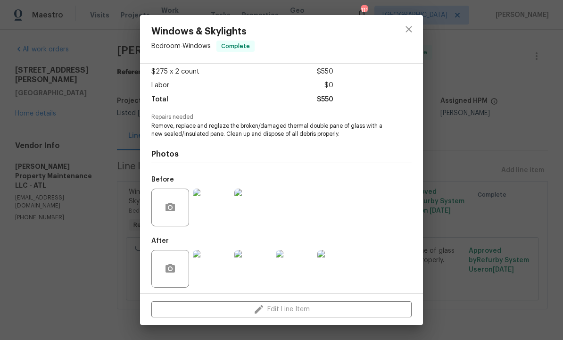
scroll to position [57, 0]
click at [211, 264] on img at bounding box center [212, 269] width 38 height 38
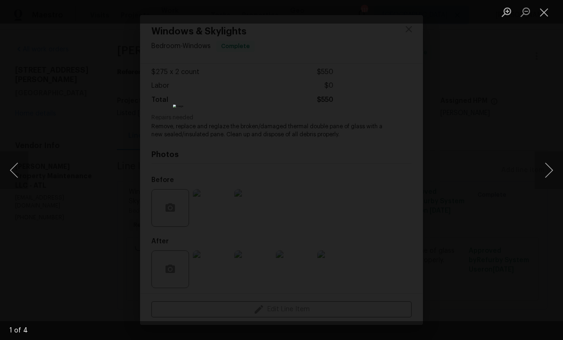
click at [545, 181] on button "Next image" at bounding box center [549, 170] width 28 height 38
click at [541, 165] on button "Next image" at bounding box center [549, 170] width 28 height 38
click at [540, 175] on button "Next image" at bounding box center [549, 170] width 28 height 38
click at [544, 172] on button "Next image" at bounding box center [549, 170] width 28 height 38
click at [547, 177] on button "Next image" at bounding box center [549, 170] width 28 height 38
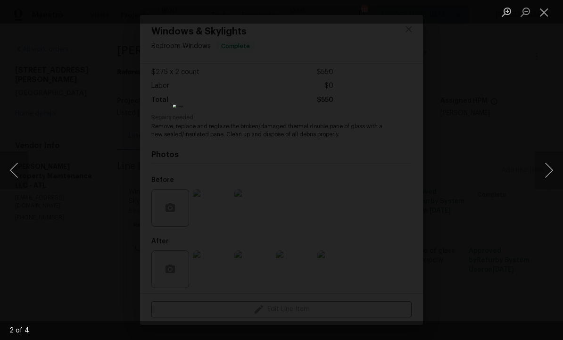
click at [545, 169] on button "Next image" at bounding box center [549, 170] width 28 height 38
click at [547, 8] on button "Close lightbox" at bounding box center [544, 12] width 19 height 17
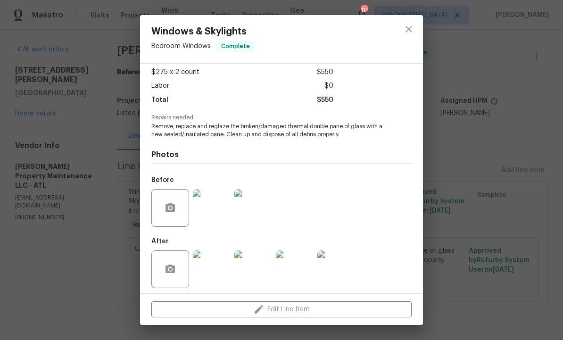
click at [458, 171] on div "Windows & Skylights Bedroom - Windows Complete Vendor Glen Property Maintenance…" at bounding box center [281, 170] width 563 height 340
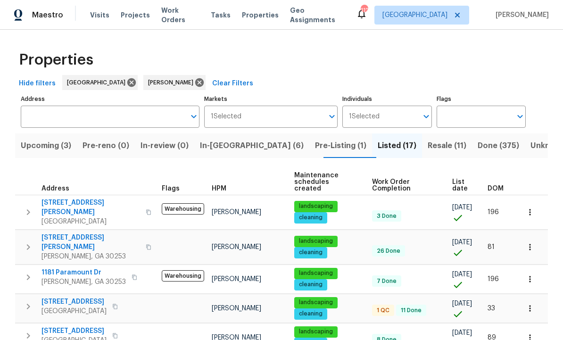
click at [24, 207] on icon "button" at bounding box center [28, 212] width 11 height 11
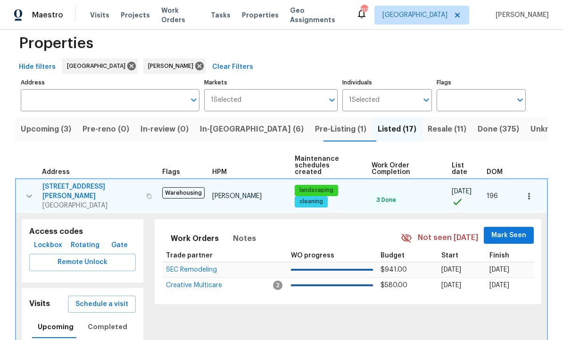
scroll to position [19, 0]
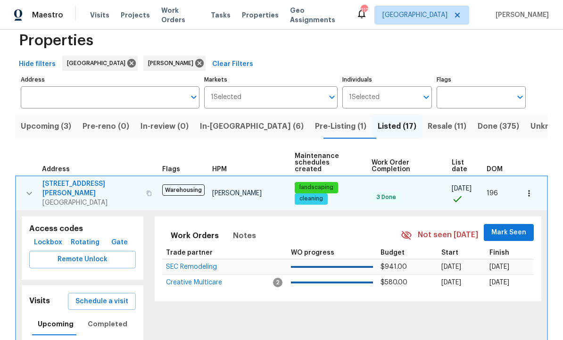
click at [99, 296] on span "Schedule a visit" at bounding box center [101, 302] width 53 height 12
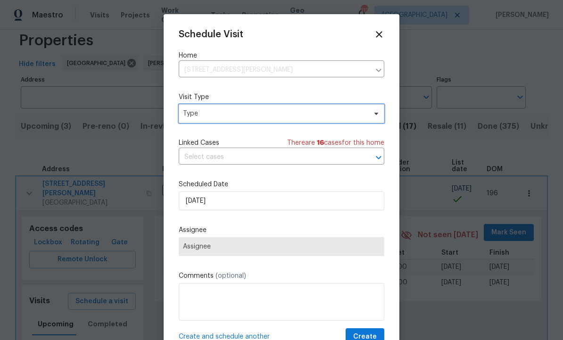
click at [241, 115] on span "Type" at bounding box center [274, 113] width 183 height 9
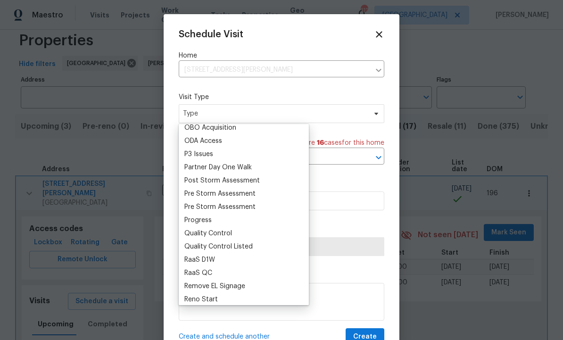
scroll to position [0, 0]
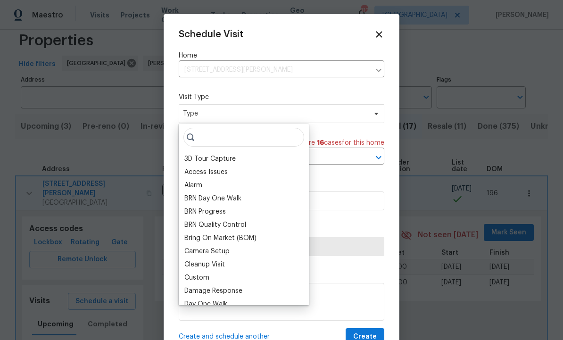
click at [245, 246] on div "Camera Setup" at bounding box center [244, 251] width 125 height 13
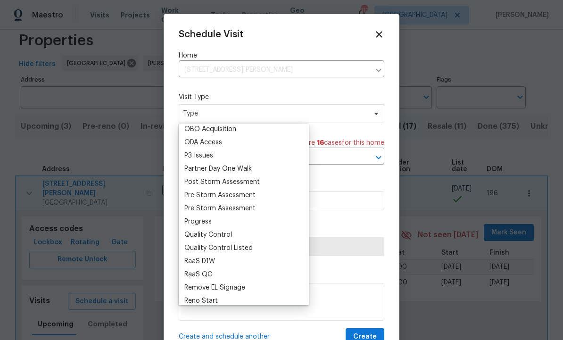
scroll to position [541, 0]
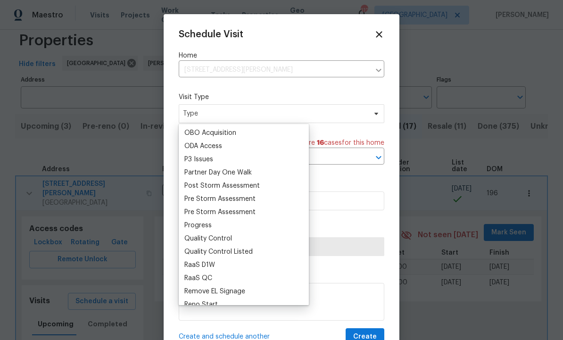
click at [241, 256] on div "Quality Control Listed" at bounding box center [218, 251] width 68 height 9
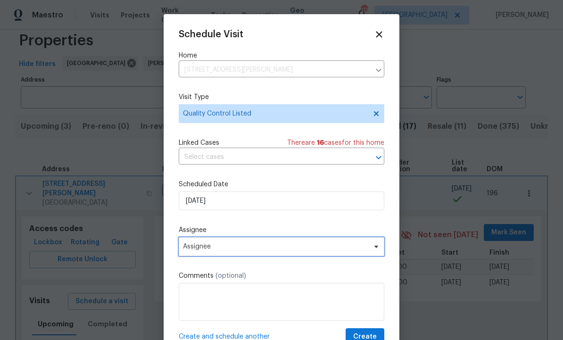
click at [235, 253] on span "Assignee" at bounding box center [282, 246] width 206 height 19
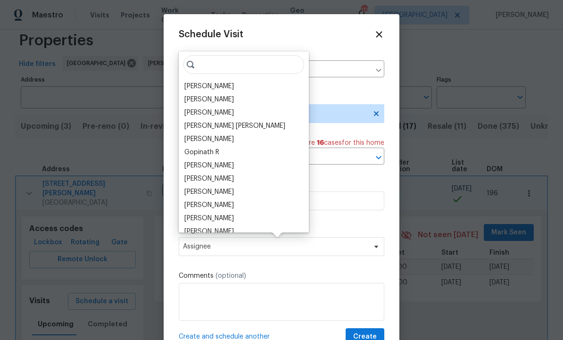
click at [223, 87] on div "[PERSON_NAME]" at bounding box center [209, 86] width 50 height 9
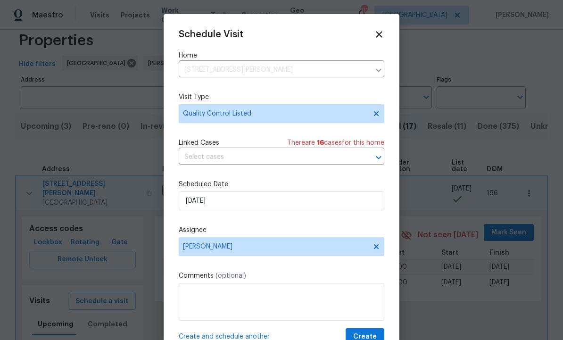
click at [372, 332] on button "Create" at bounding box center [365, 336] width 39 height 17
